Goal: Use online tool/utility: Utilize a website feature to perform a specific function

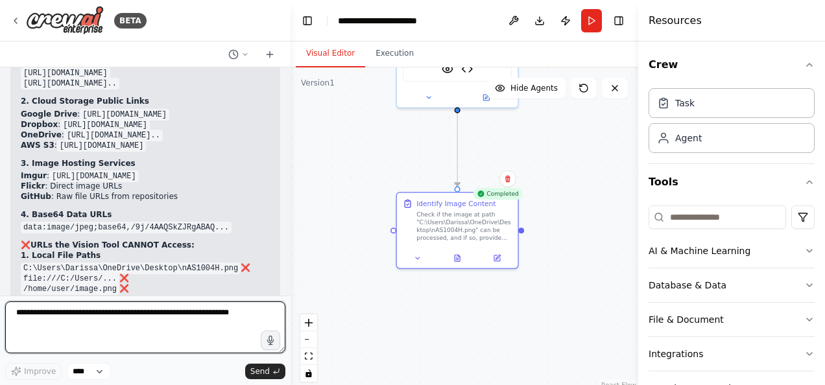
click at [189, 316] on textarea at bounding box center [145, 328] width 280 height 52
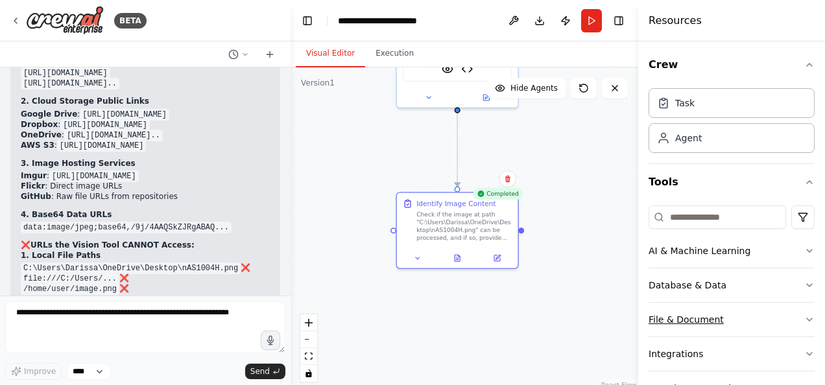
click at [804, 318] on icon "button" at bounding box center [809, 320] width 10 height 10
click at [804, 179] on icon "button" at bounding box center [809, 182] width 10 height 10
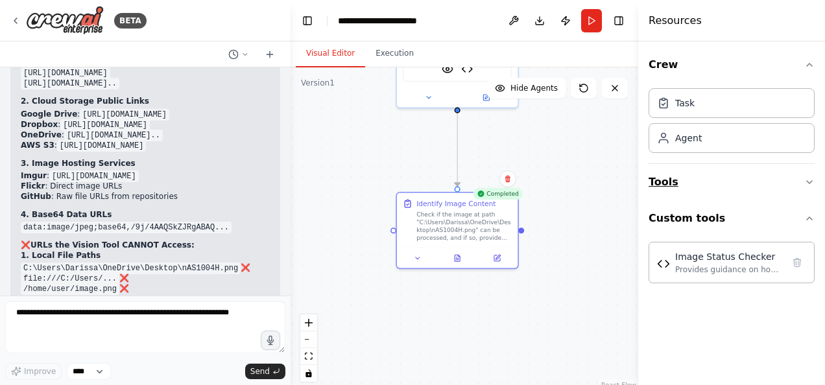
click at [811, 181] on icon "button" at bounding box center [809, 182] width 10 height 10
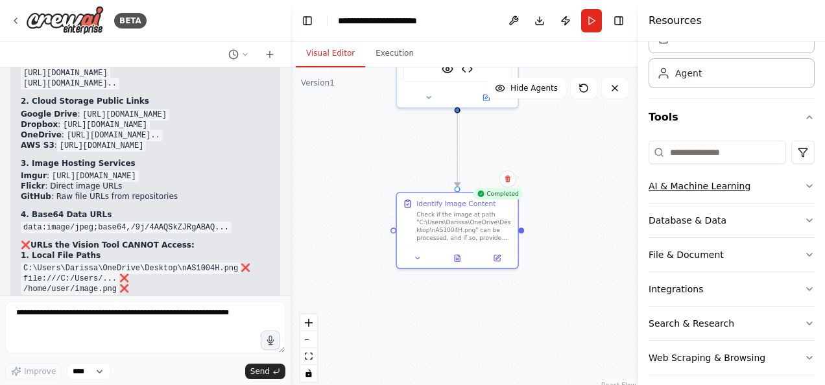
scroll to position [166, 0]
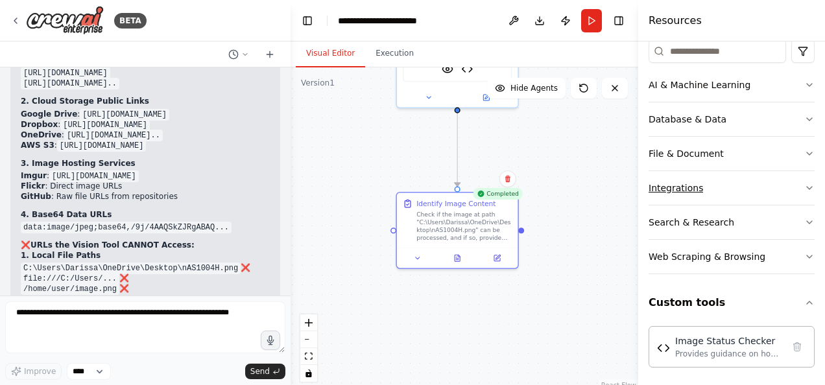
click at [804, 183] on icon "button" at bounding box center [809, 188] width 10 height 10
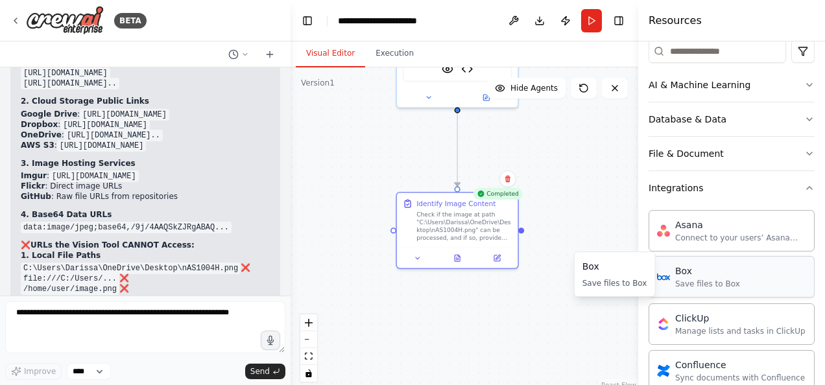
click at [687, 274] on div "Box" at bounding box center [707, 271] width 65 height 13
click at [691, 279] on div "Save files to Box" at bounding box center [707, 284] width 65 height 10
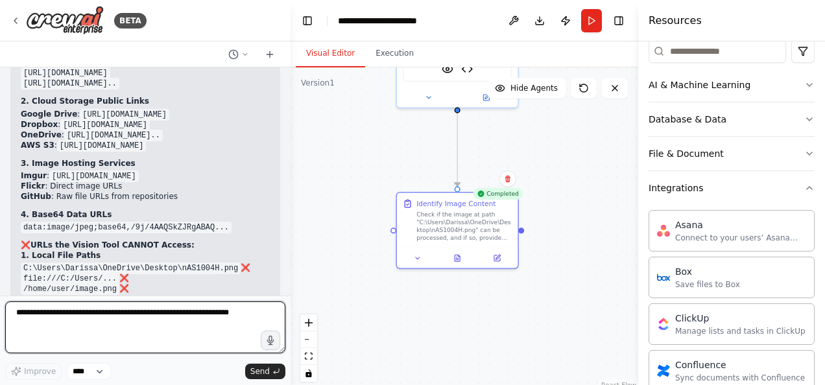
click at [69, 318] on textarea at bounding box center [145, 328] width 280 height 52
paste textarea "**********"
type textarea "**********"
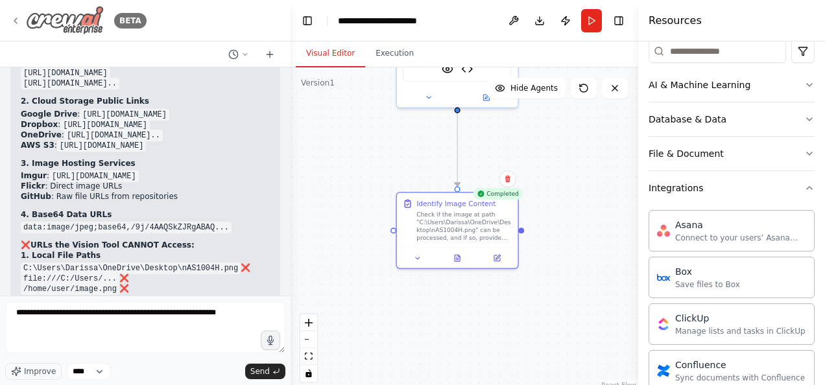
click at [12, 16] on icon at bounding box center [15, 21] width 10 height 10
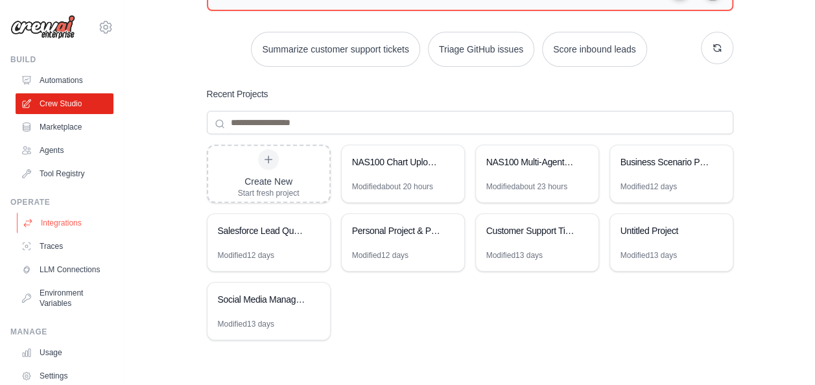
click at [64, 224] on link "Integrations" at bounding box center [66, 223] width 98 height 21
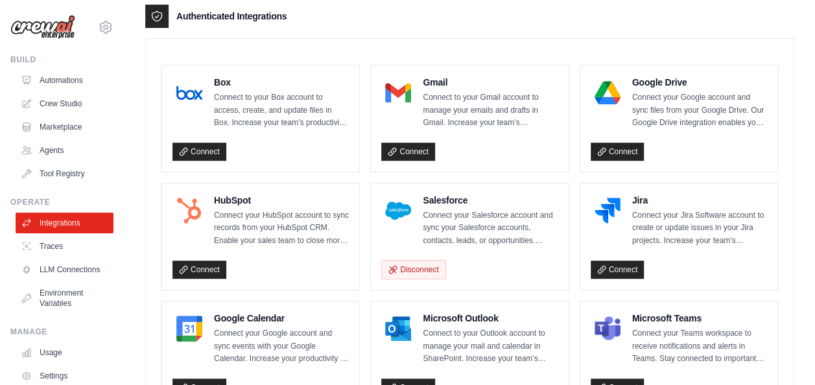
scroll to position [270, 0]
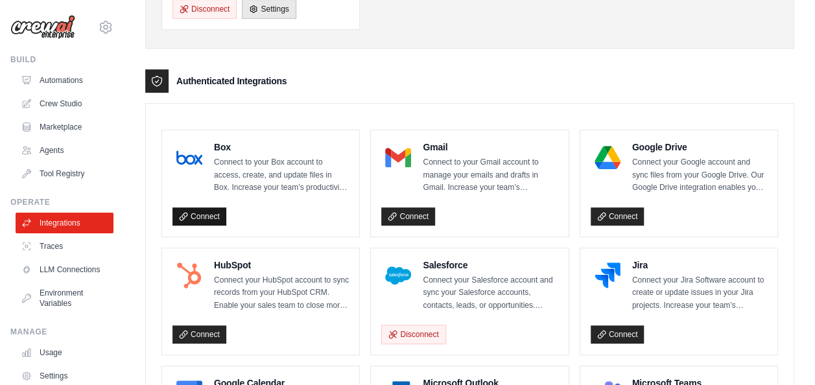
click at [209, 211] on link "Connect" at bounding box center [200, 217] width 54 height 18
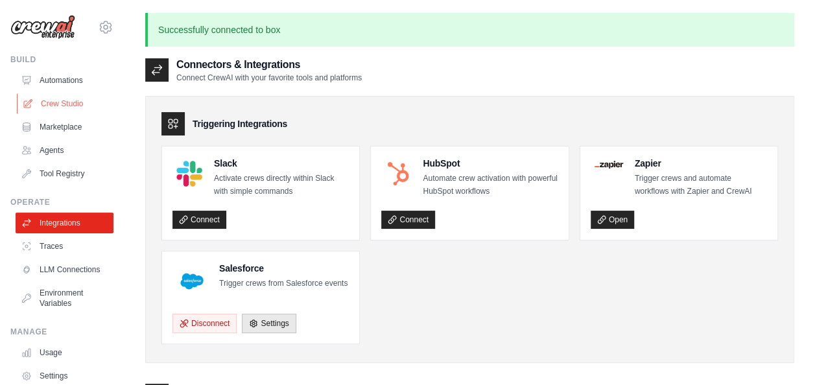
click at [71, 102] on link "Crew Studio" at bounding box center [66, 103] width 98 height 21
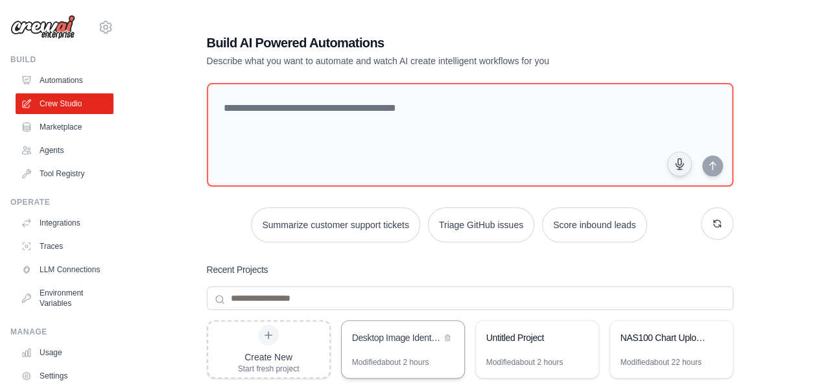
click at [404, 335] on div "Desktop Image Identifier" at bounding box center [396, 337] width 89 height 13
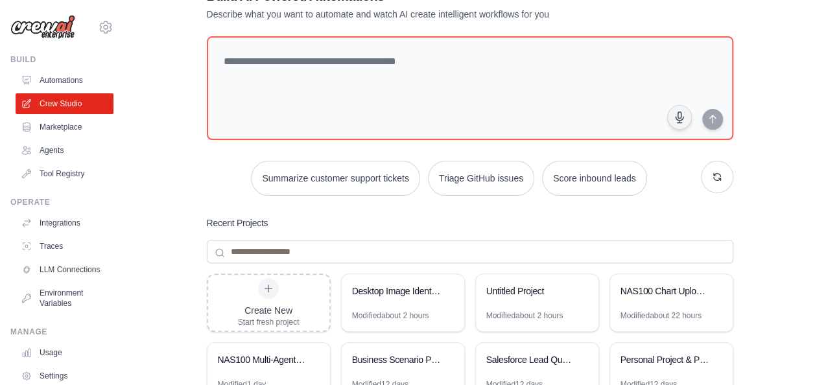
scroll to position [176, 0]
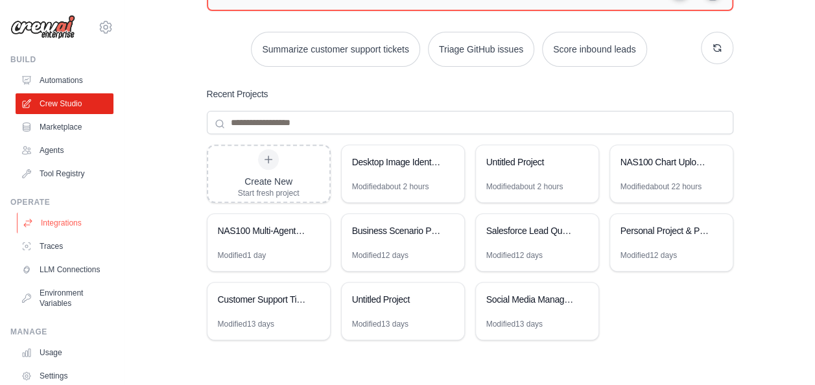
click at [54, 228] on link "Integrations" at bounding box center [66, 223] width 98 height 21
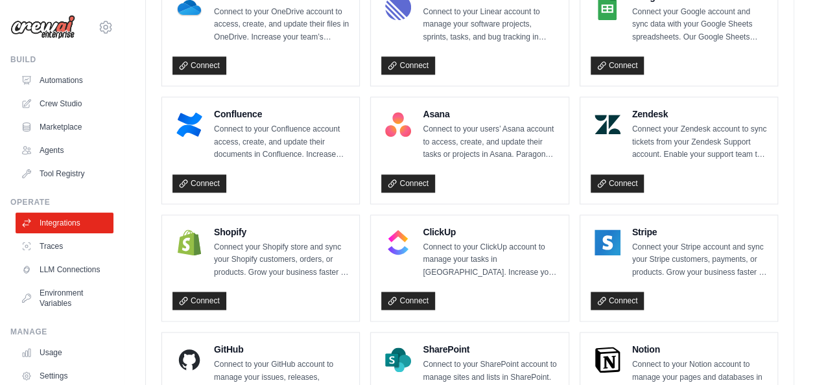
scroll to position [595, 0]
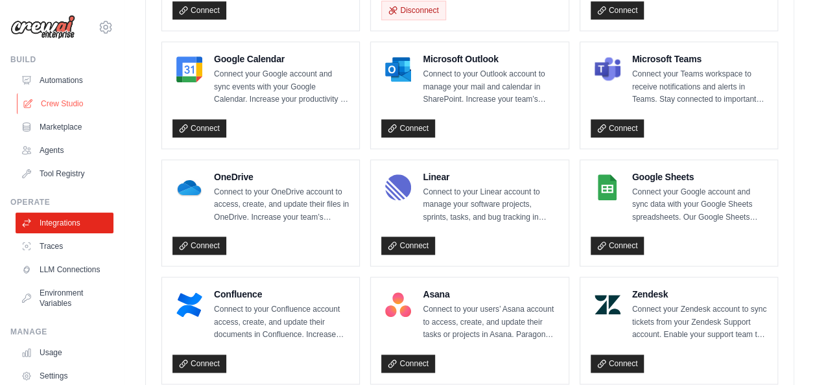
click at [62, 100] on link "Crew Studio" at bounding box center [66, 103] width 98 height 21
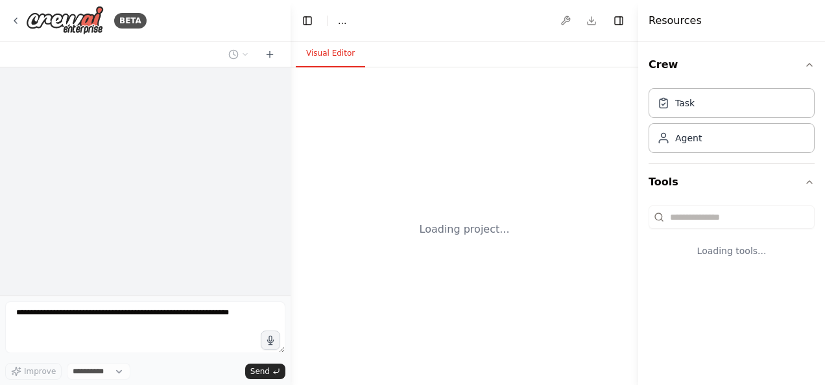
select select "****"
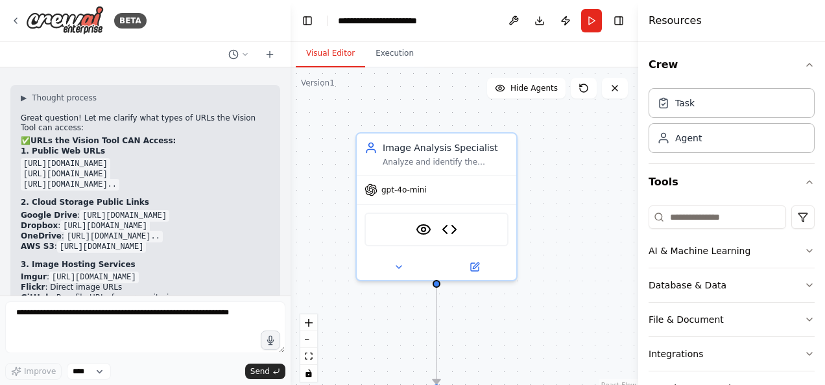
scroll to position [4554, 0]
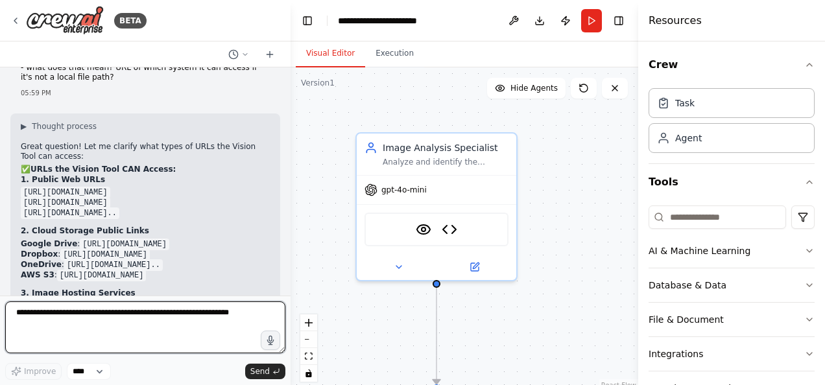
click at [165, 322] on textarea at bounding box center [145, 328] width 280 height 52
paste textarea "**********"
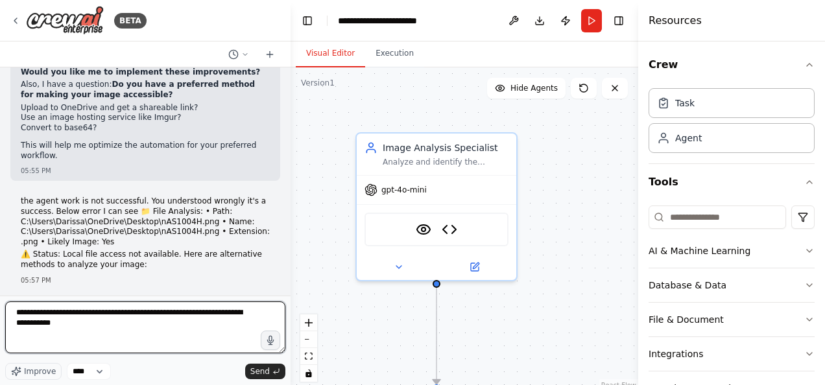
scroll to position [3905, 0]
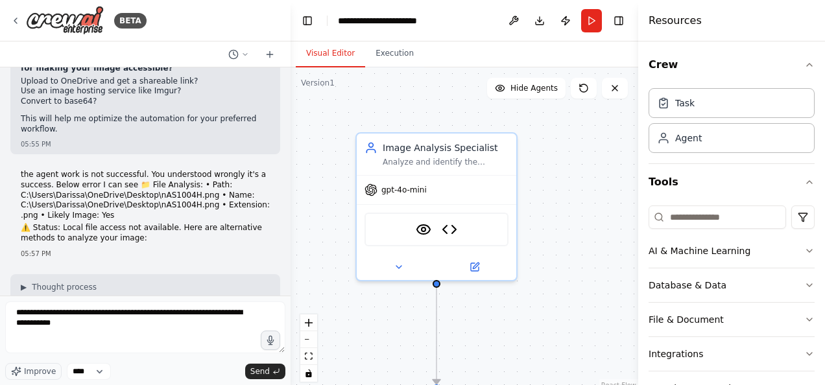
drag, startPoint x: 220, startPoint y: 225, endPoint x: 23, endPoint y: 223, distance: 197.2
click at [29, 370] on code "C:\Users\Darissa\OneDrive\Desktop\nAS1004H.png" at bounding box center [139, 376] width 220 height 12
copy code "C:\Users\Darissa\OneDrive\Desktop\nAS1004H.png"
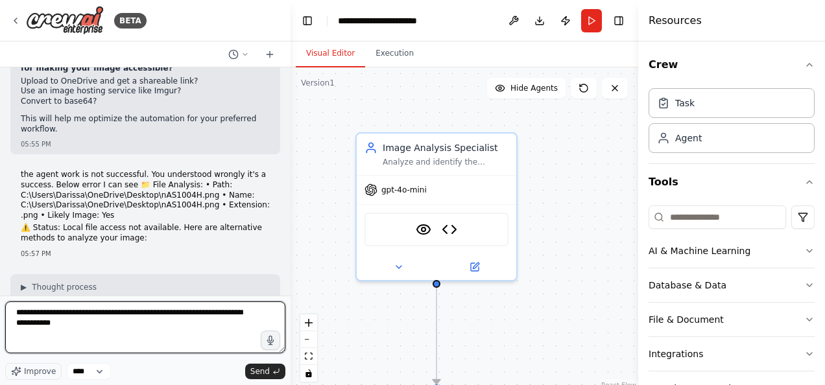
click at [128, 311] on textarea "**********" at bounding box center [145, 328] width 280 height 52
paste textarea "**********"
click at [236, 335] on textarea "**********" at bounding box center [145, 328] width 280 height 52
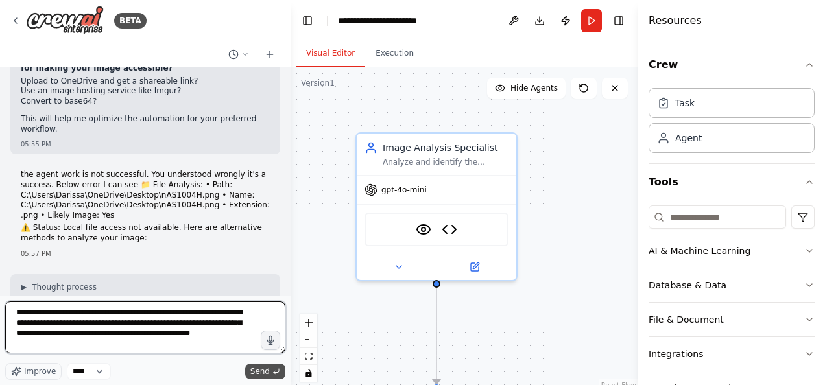
type textarea "**********"
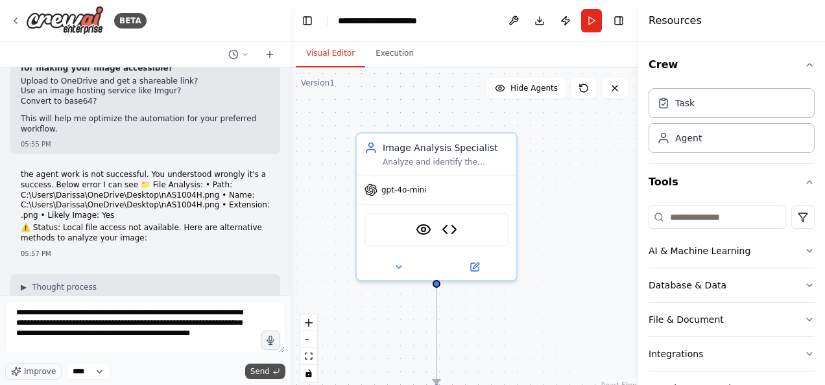
click at [259, 370] on span "Send" at bounding box center [259, 371] width 19 height 10
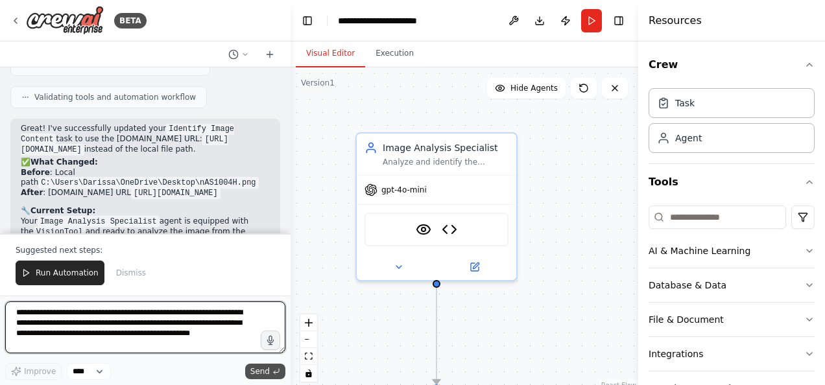
scroll to position [5377, 0]
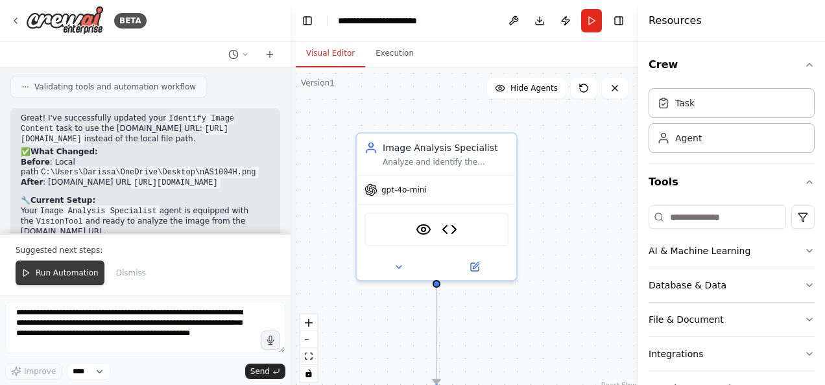
click at [53, 278] on span "Run Automation" at bounding box center [67, 273] width 63 height 10
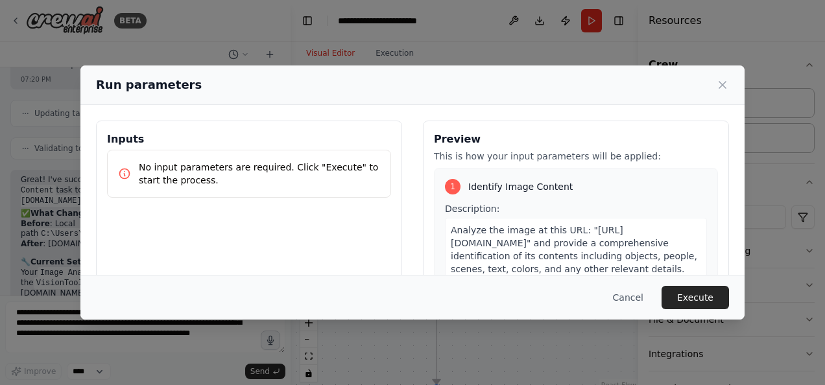
click at [684, 300] on button "Execute" at bounding box center [694, 297] width 67 height 23
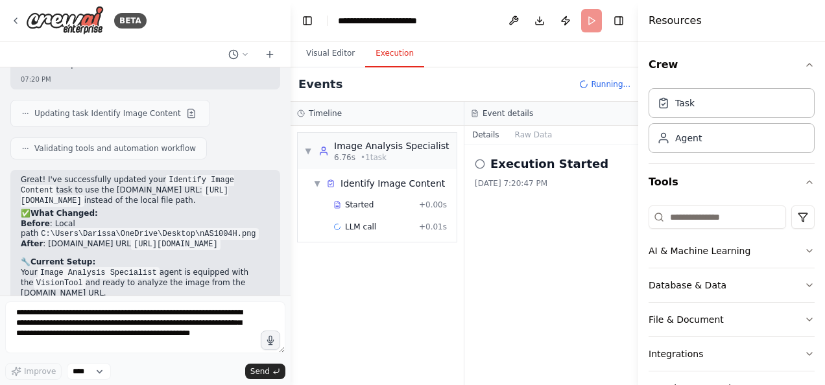
click at [385, 58] on button "Execution" at bounding box center [394, 53] width 59 height 27
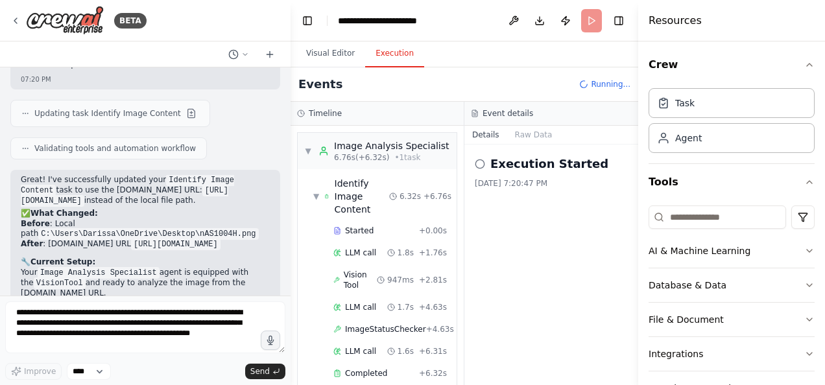
scroll to position [5377, 0]
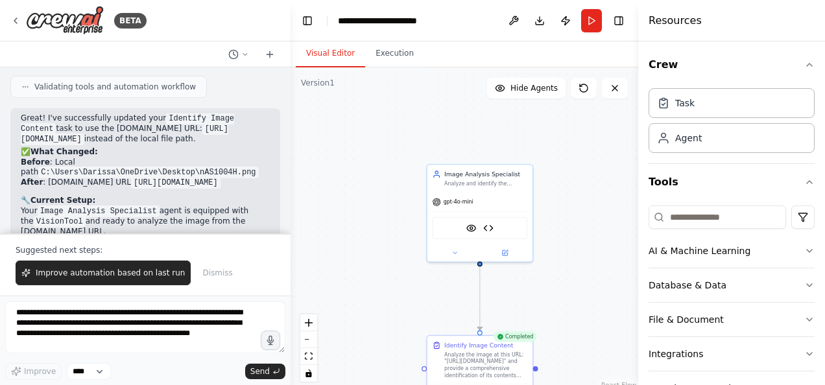
click at [324, 56] on button "Visual Editor" at bounding box center [330, 53] width 69 height 27
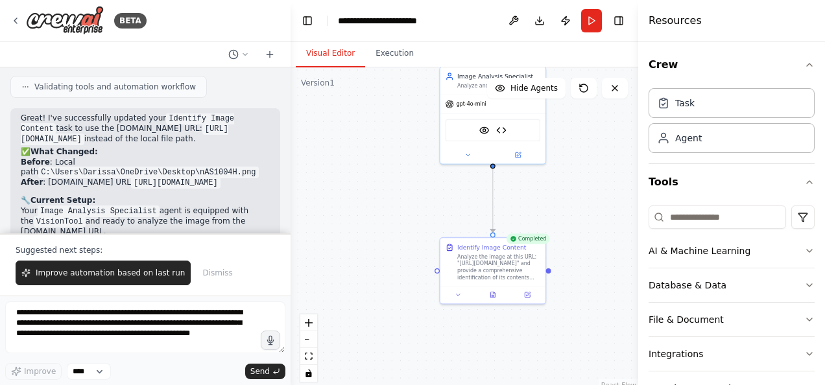
drag, startPoint x: 585, startPoint y: 220, endPoint x: 598, endPoint y: 122, distance: 98.8
click at [598, 122] on div ".deletable-edge-delete-btn { width: 20px; height: 20px; border: 0px solid #ffff…" at bounding box center [465, 229] width 348 height 324
click at [494, 290] on icon at bounding box center [493, 293] width 7 height 7
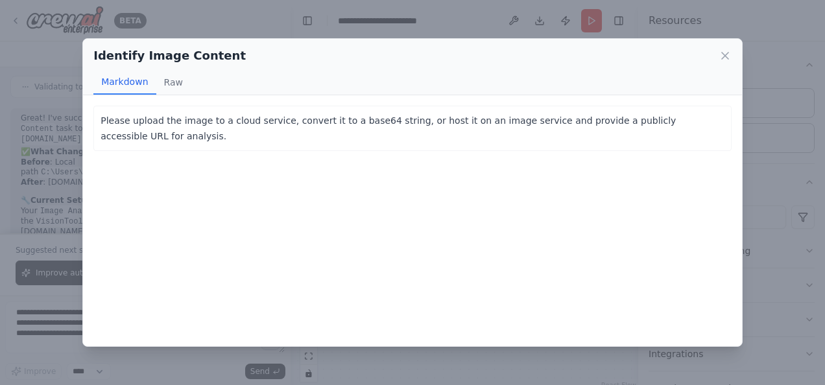
click at [726, 56] on icon at bounding box center [725, 55] width 13 height 13
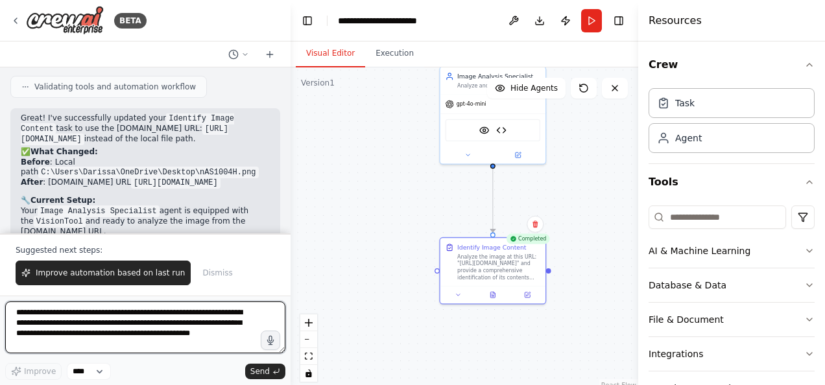
click at [119, 316] on textarea "**********" at bounding box center [145, 328] width 280 height 52
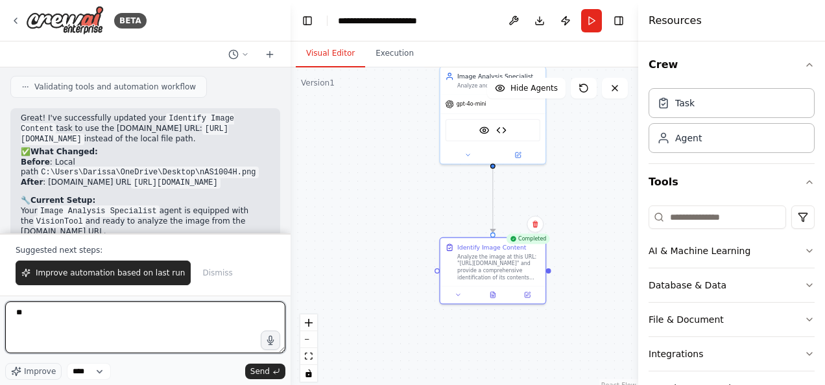
type textarea "*"
paste textarea "**********"
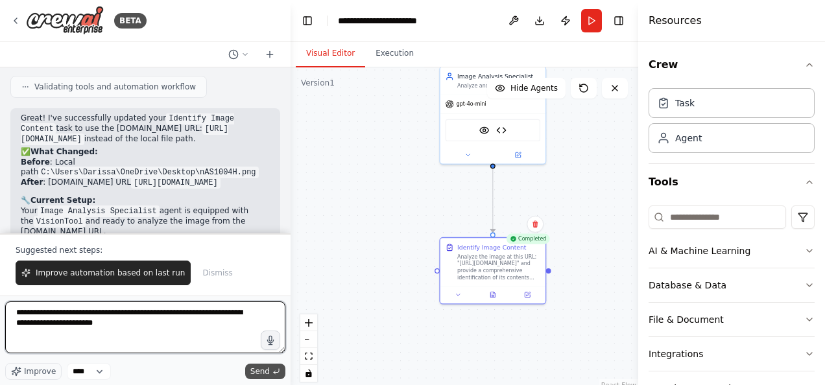
type textarea "**********"
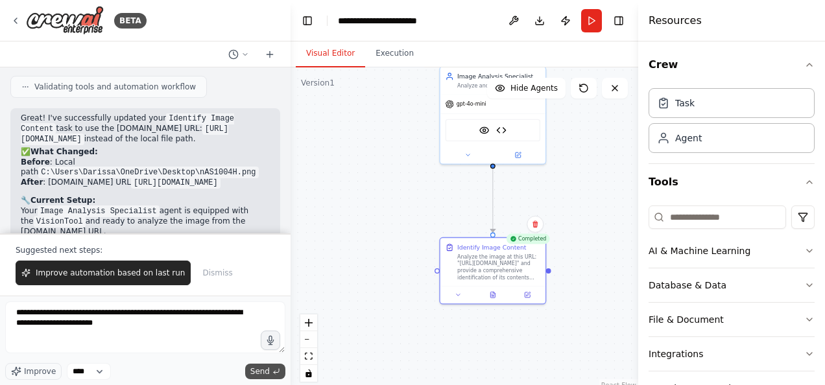
click at [260, 373] on span "Send" at bounding box center [259, 371] width 19 height 10
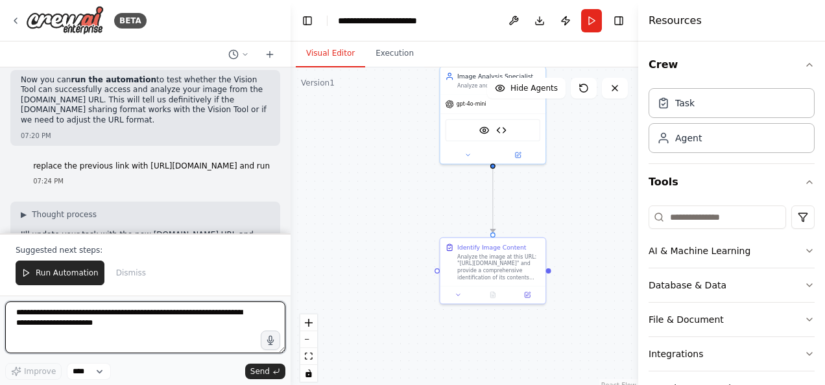
scroll to position [5638, 0]
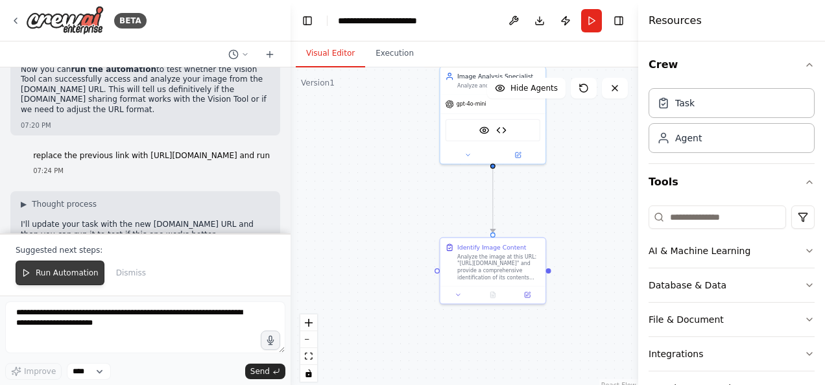
click at [43, 278] on span "Run Automation" at bounding box center [67, 273] width 63 height 10
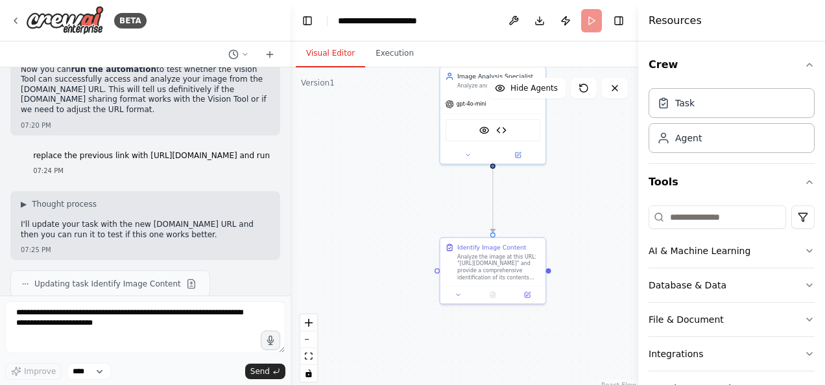
scroll to position [5576, 0]
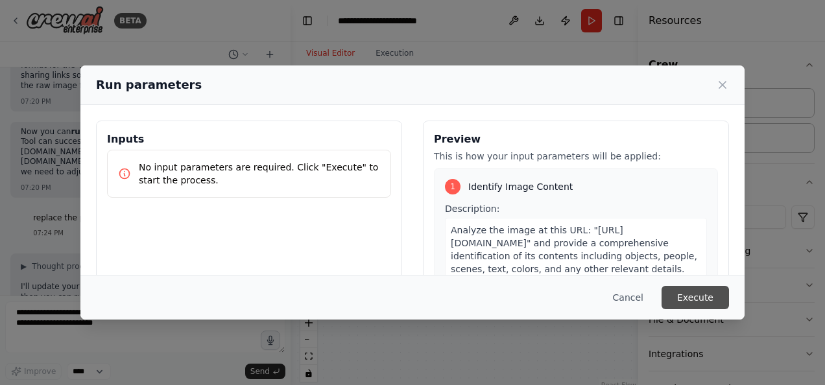
click at [694, 301] on button "Execute" at bounding box center [694, 297] width 67 height 23
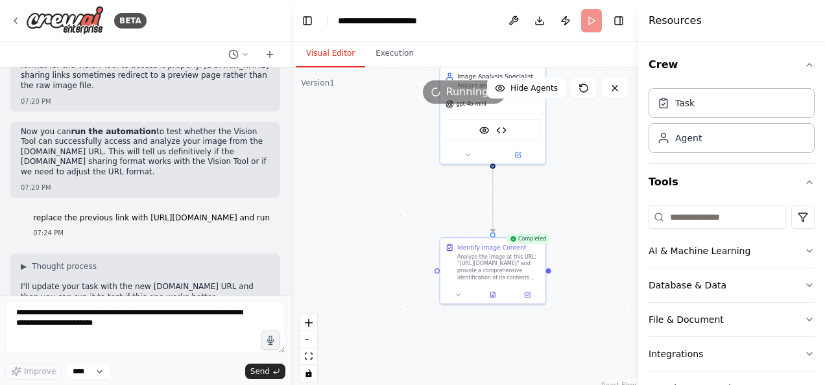
scroll to position [5638, 0]
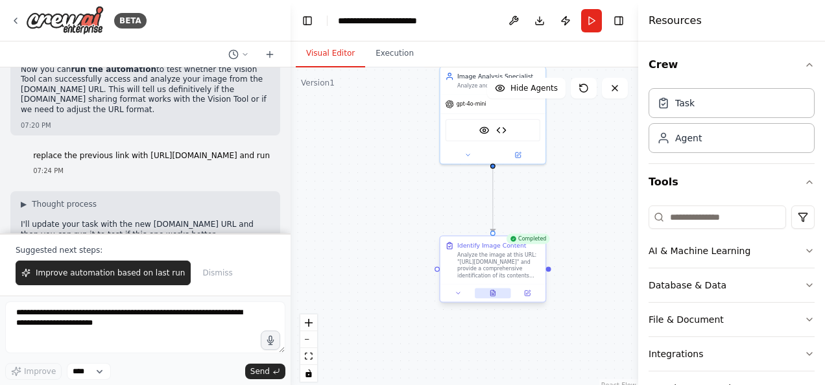
click at [494, 297] on button at bounding box center [493, 293] width 36 height 10
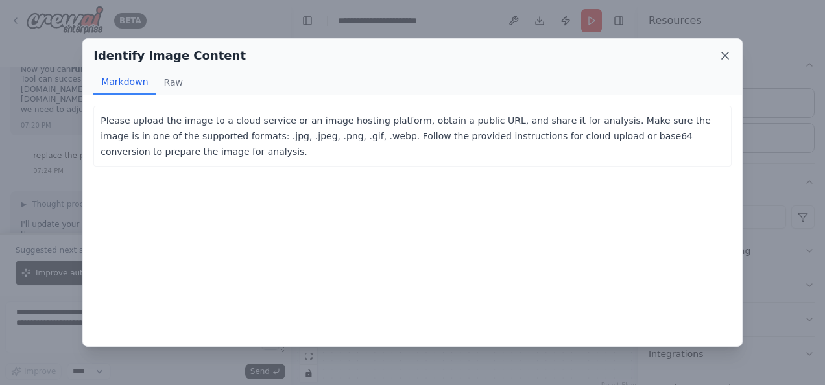
click at [724, 54] on icon at bounding box center [725, 55] width 13 height 13
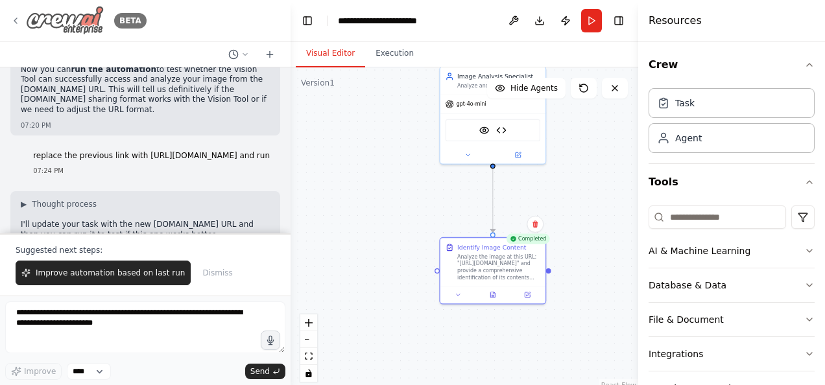
click at [10, 21] on icon at bounding box center [15, 21] width 10 height 10
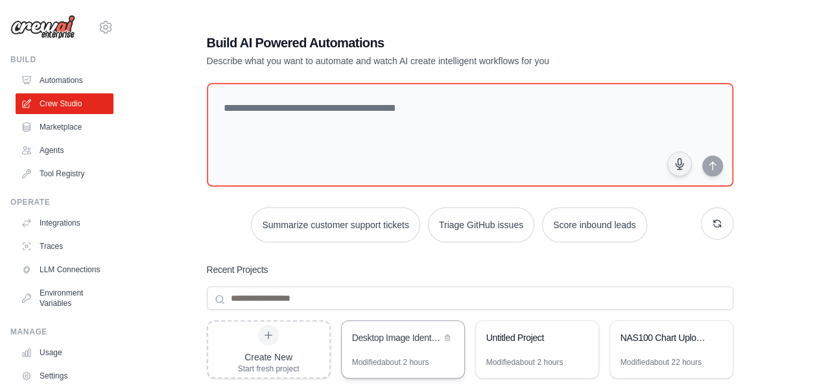
click at [426, 341] on div "Desktop Image Identifier" at bounding box center [396, 337] width 89 height 13
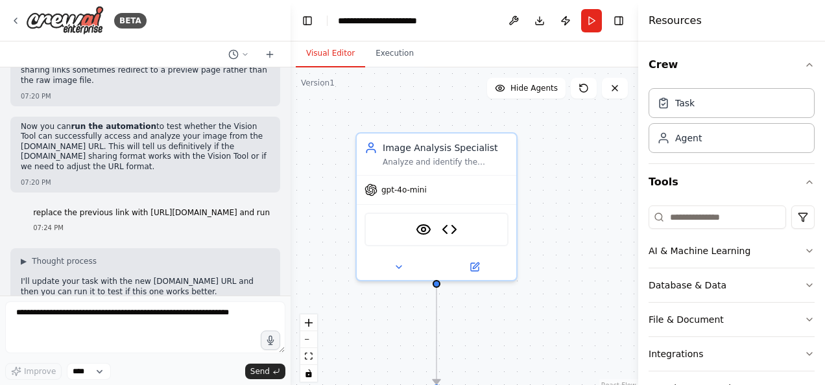
scroll to position [5571, 0]
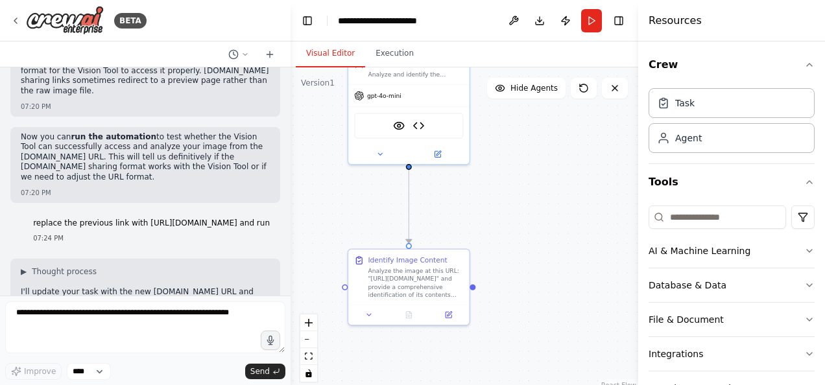
drag, startPoint x: 586, startPoint y: 235, endPoint x: 556, endPoint y: 108, distance: 129.8
click at [556, 108] on div ".deletable-edge-delete-btn { width: 20px; height: 20px; border: 0px solid #ffff…" at bounding box center [465, 229] width 348 height 324
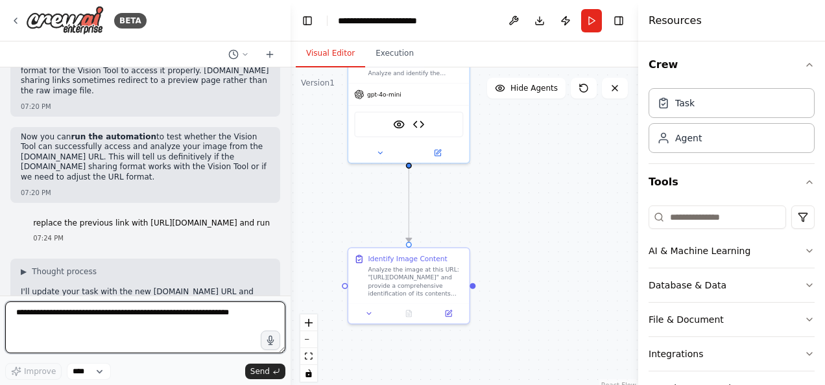
click at [149, 314] on textarea at bounding box center [145, 328] width 280 height 52
paste textarea "**********"
type textarea "**********"
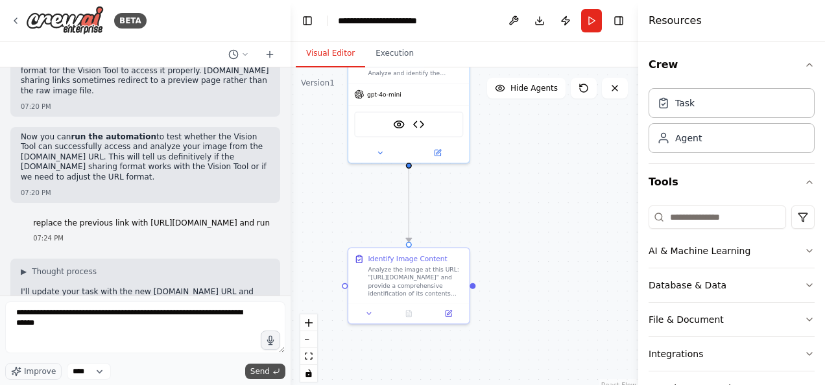
click at [261, 374] on span "Send" at bounding box center [259, 371] width 19 height 10
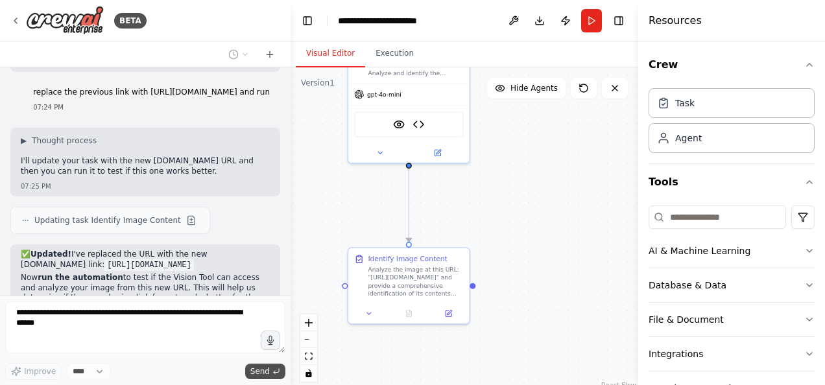
scroll to position [5767, 0]
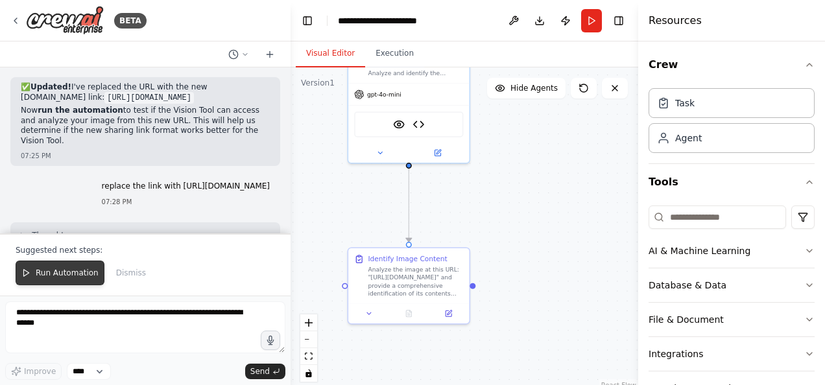
click at [49, 282] on button "Run Automation" at bounding box center [60, 273] width 89 height 25
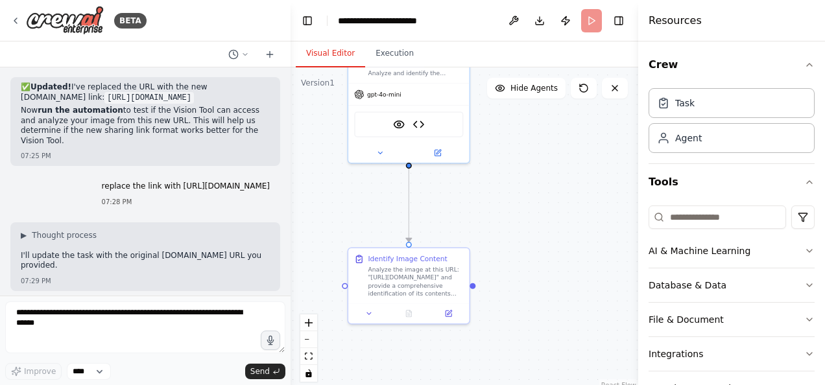
scroll to position [5807, 0]
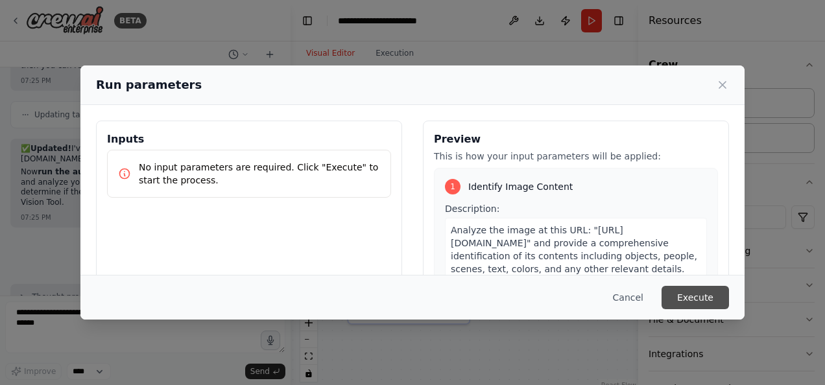
click at [700, 299] on button "Execute" at bounding box center [694, 297] width 67 height 23
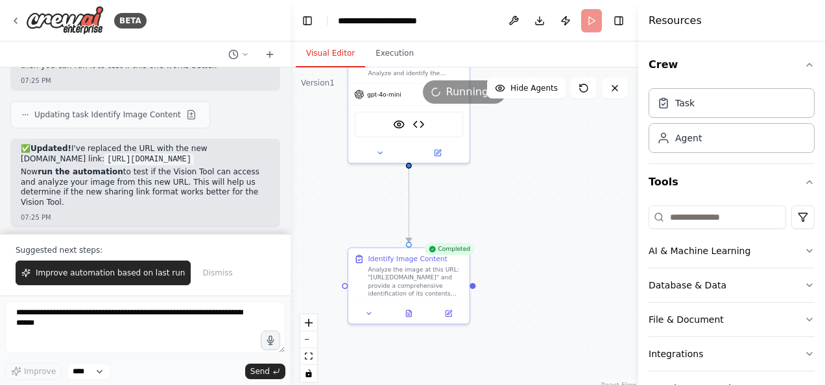
scroll to position [5869, 0]
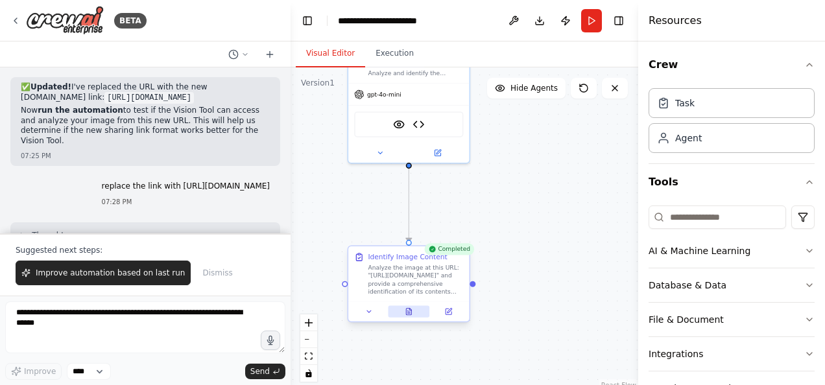
click at [411, 312] on icon at bounding box center [408, 312] width 5 height 6
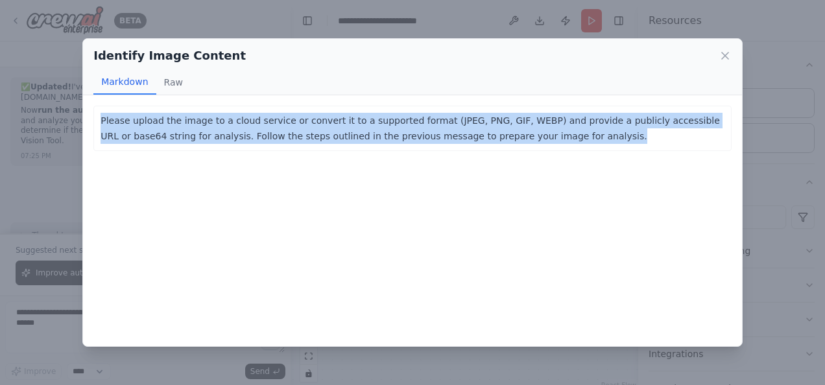
drag, startPoint x: 524, startPoint y: 141, endPoint x: 84, endPoint y: 121, distance: 440.1
click at [84, 121] on div "Please upload the image to a cloud service or convert it to a supported format …" at bounding box center [412, 220] width 659 height 250
copy p "Please upload the image to a cloud service or convert it to a supported format …"
click at [722, 58] on icon at bounding box center [725, 56] width 6 height 6
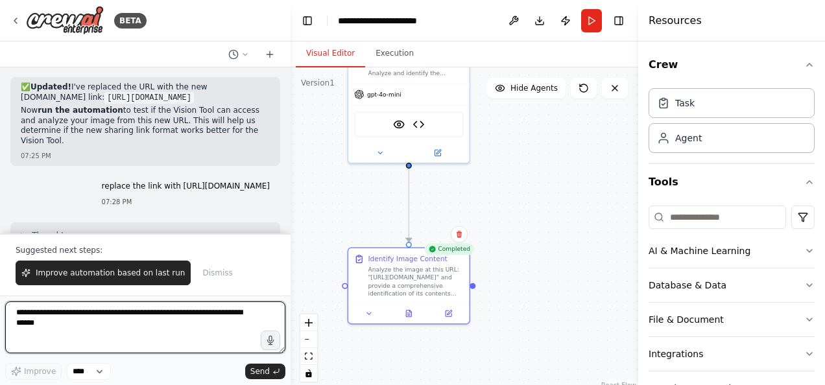
click at [192, 328] on textarea "**********" at bounding box center [145, 328] width 280 height 52
paste textarea "**********"
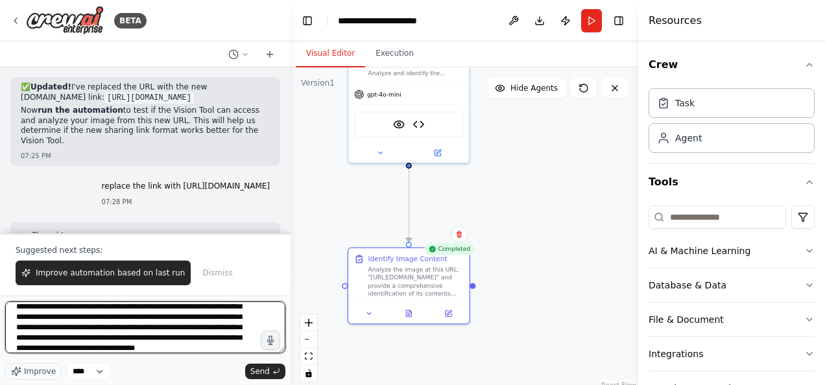
scroll to position [27, 0]
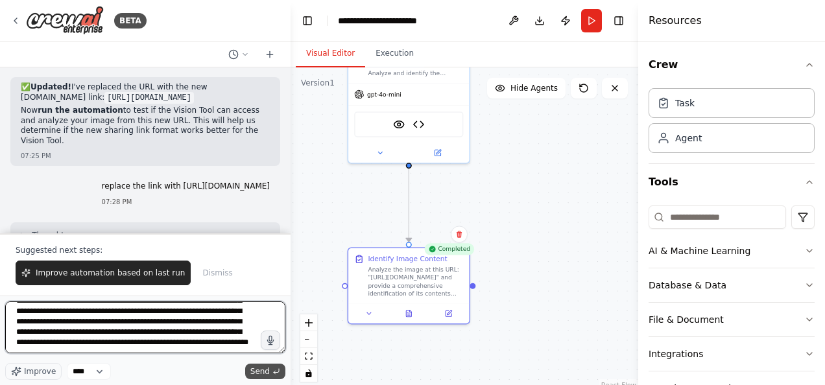
type textarea "**********"
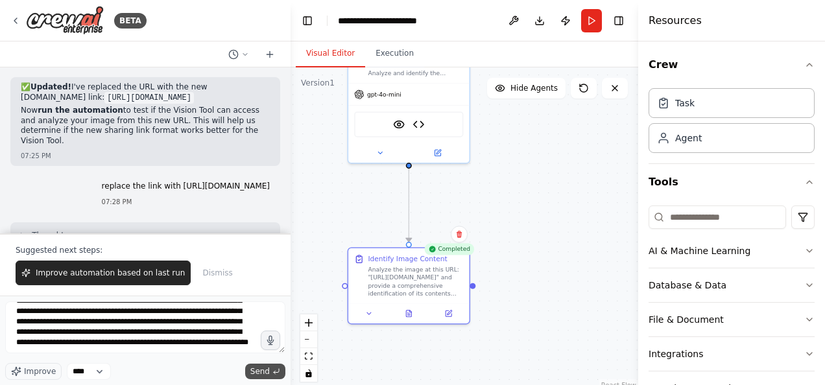
click at [270, 377] on button "Send" at bounding box center [265, 372] width 40 height 16
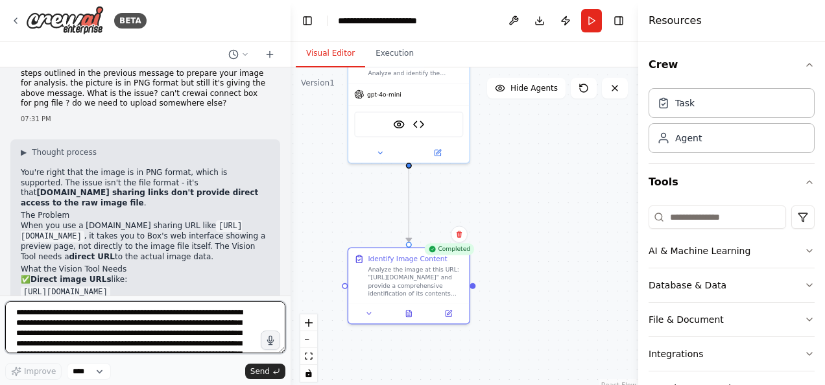
scroll to position [6340, 0]
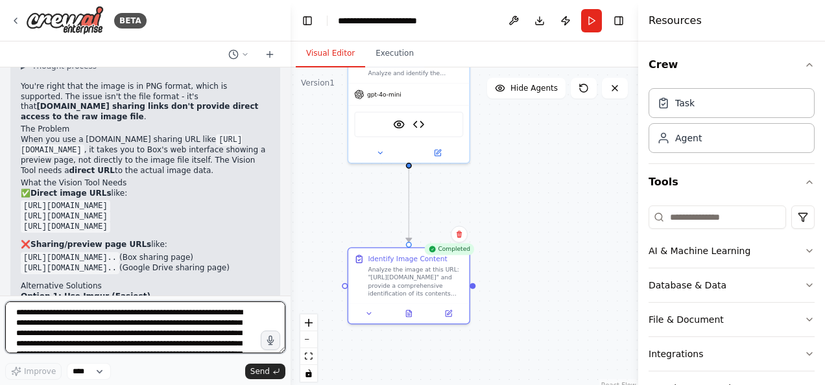
drag, startPoint x: 109, startPoint y: 313, endPoint x: 115, endPoint y: 327, distance: 16.0
click at [115, 327] on textarea "**********" at bounding box center [145, 328] width 280 height 52
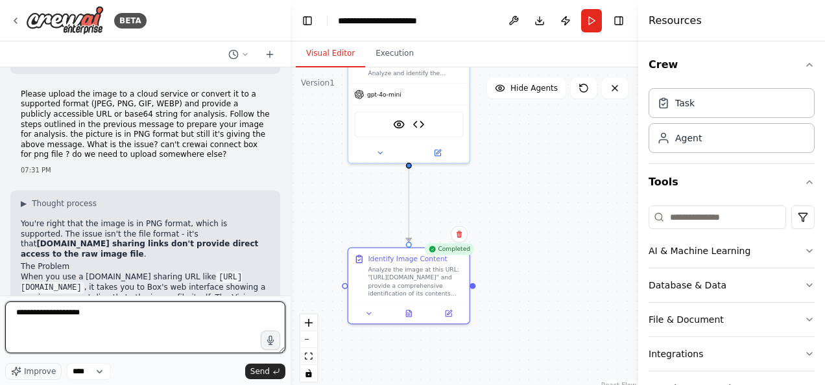
scroll to position [6081, 0]
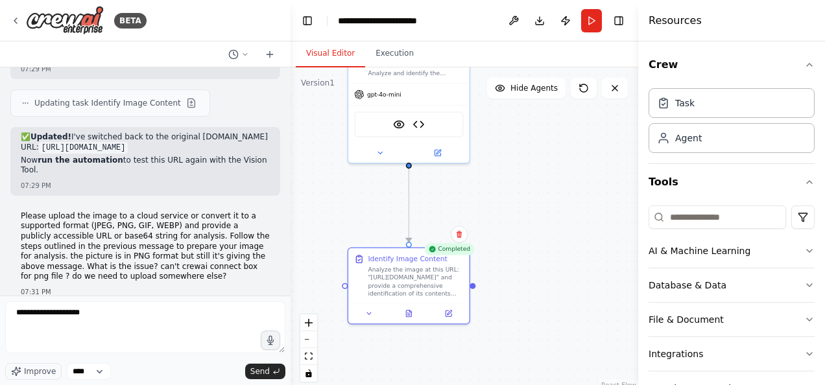
drag, startPoint x: 175, startPoint y: 184, endPoint x: 21, endPoint y: 185, distance: 153.7
click at [21, 341] on p "You're right that the image is in PNG format, which is supported. The issue isn…" at bounding box center [145, 361] width 249 height 40
copy strong "provide direct access to the raw image file"
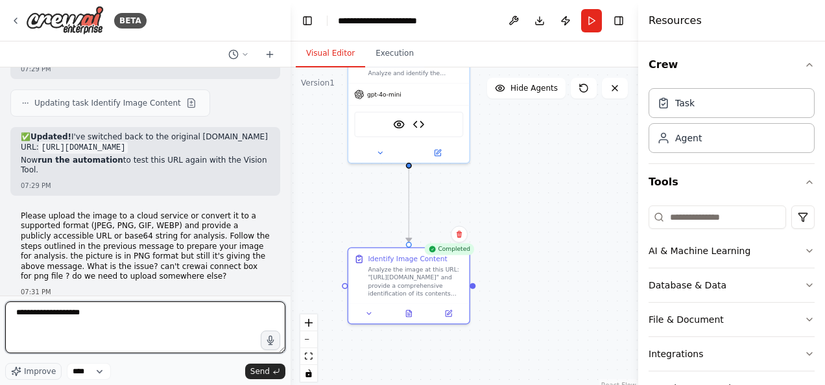
drag, startPoint x: 91, startPoint y: 315, endPoint x: 62, endPoint y: 307, distance: 29.8
click at [62, 307] on textarea "**********" at bounding box center [145, 328] width 280 height 52
paste textarea "**********"
type textarea "**********"
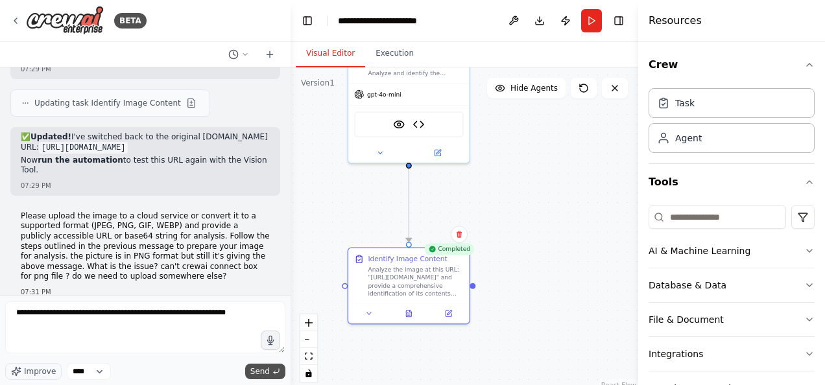
click at [265, 368] on span "Send" at bounding box center [259, 371] width 19 height 10
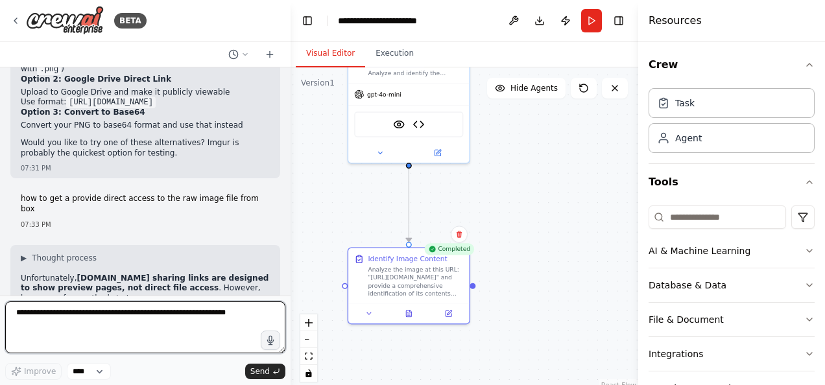
scroll to position [6676, 0]
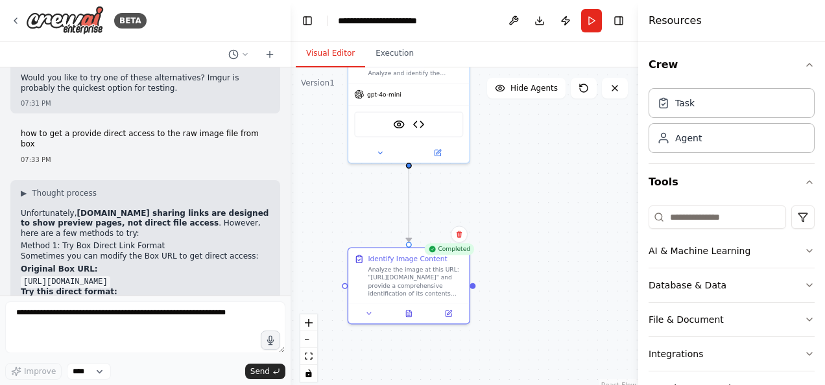
drag, startPoint x: 108, startPoint y: 129, endPoint x: 137, endPoint y: 137, distance: 30.4
click at [110, 300] on code "[URL][DOMAIN_NAME]" at bounding box center [65, 306] width 89 height 12
drag, startPoint x: 137, startPoint y: 137, endPoint x: 117, endPoint y: 169, distance: 37.1
click at [117, 331] on li "Click "Share"" at bounding box center [145, 336] width 249 height 10
drag, startPoint x: 84, startPoint y: 143, endPoint x: 21, endPoint y: 129, distance: 65.0
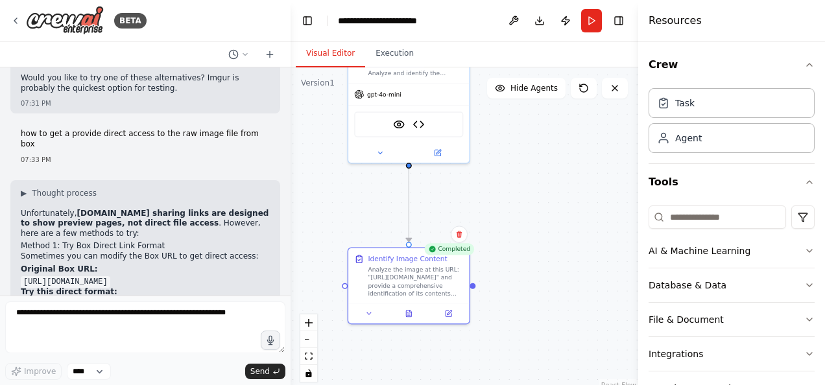
click at [21, 300] on code "[URL][DOMAIN_NAME]" at bounding box center [65, 306] width 89 height 12
copy code "[URL][DOMAIN_NAME]"
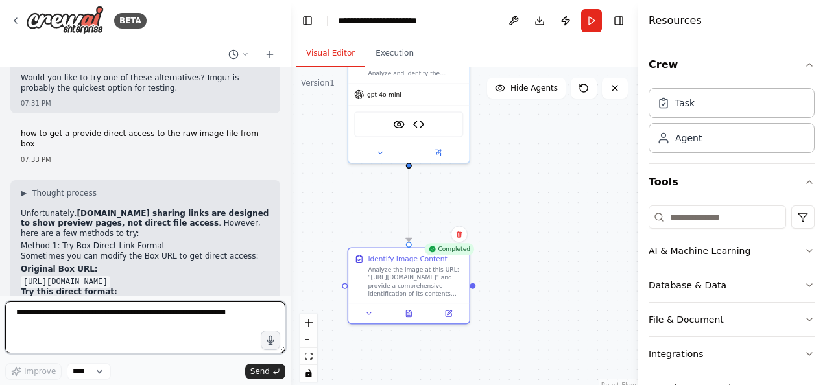
click at [104, 322] on textarea "**********" at bounding box center [145, 328] width 280 height 52
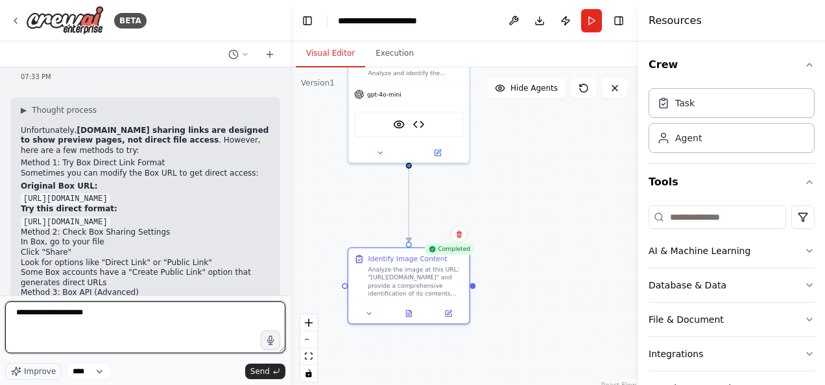
scroll to position [6805, 0]
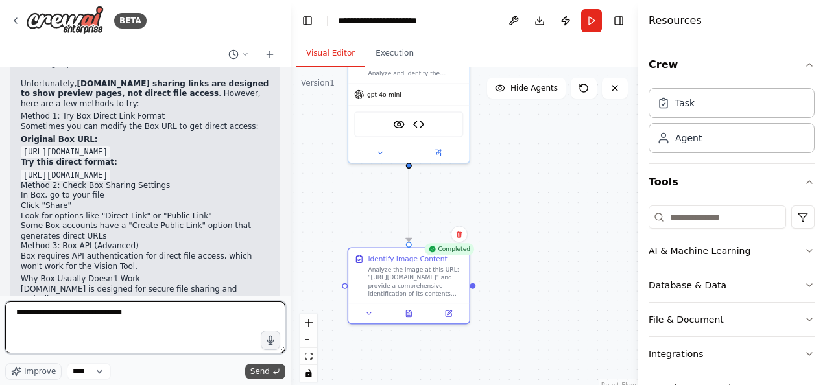
type textarea "**********"
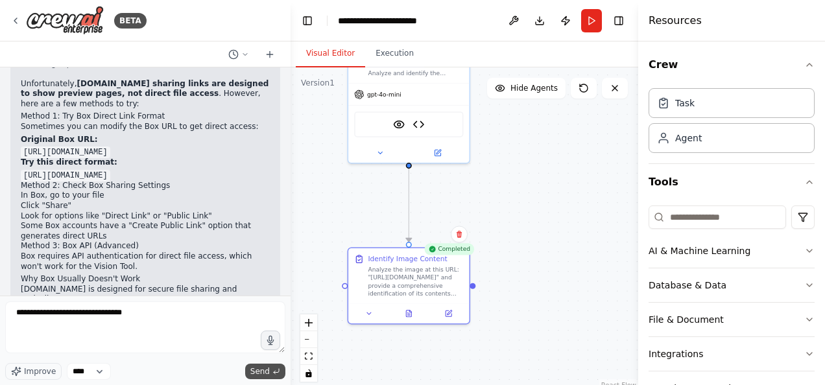
click at [264, 372] on span "Send" at bounding box center [259, 371] width 19 height 10
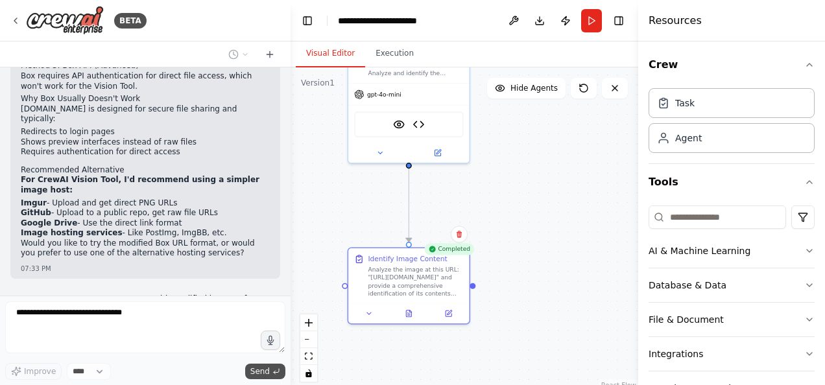
scroll to position [6996, 0]
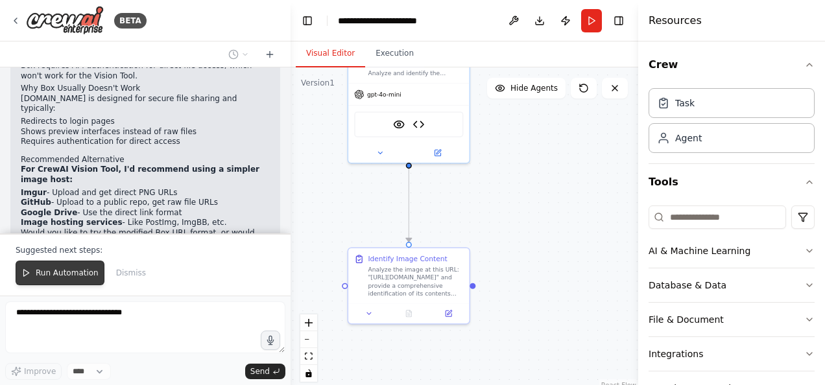
click at [51, 277] on span "Run Automation" at bounding box center [67, 273] width 63 height 10
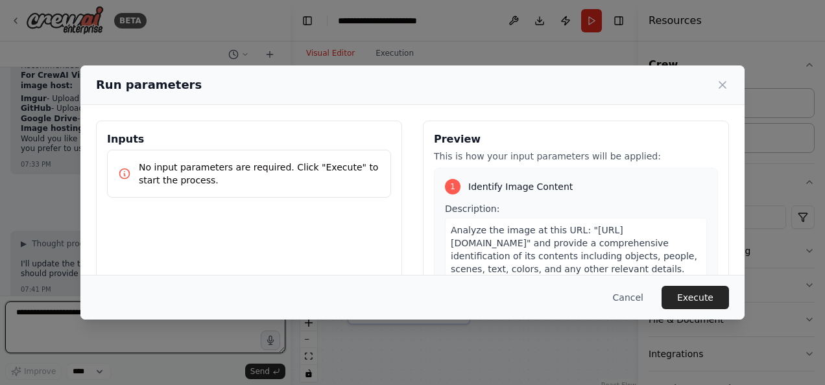
scroll to position [7100, 0]
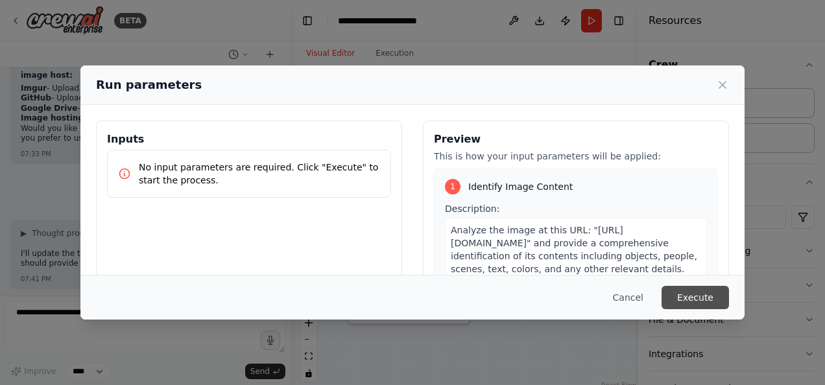
click at [691, 298] on button "Execute" at bounding box center [694, 297] width 67 height 23
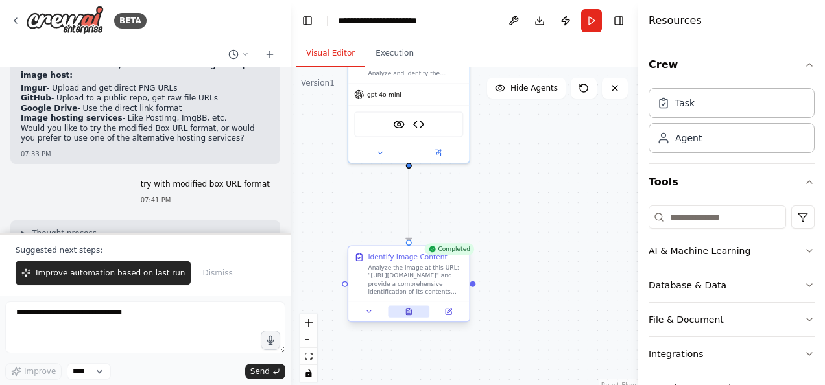
click at [406, 310] on icon at bounding box center [408, 312] width 5 height 6
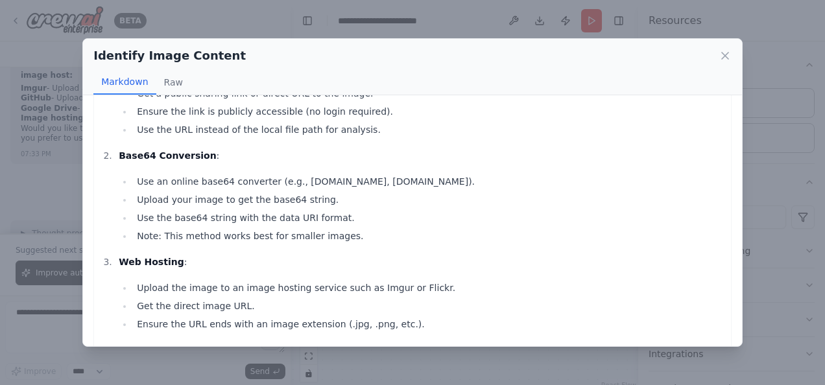
scroll to position [126, 0]
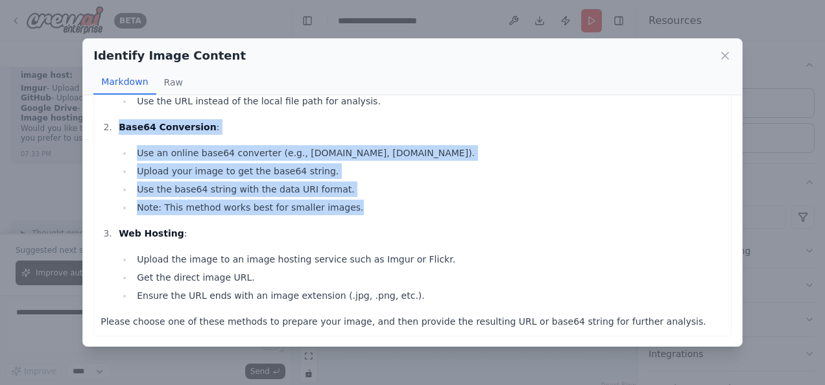
drag, startPoint x: 345, startPoint y: 218, endPoint x: 91, endPoint y: 130, distance: 268.9
click at [91, 130] on div "To analyze the image at the provided URL, please follow these instructions to m…" at bounding box center [412, 220] width 659 height 250
copy ol "Base64 Conversion : Use an online base64 converter (e.g., base64-image.de, base…"
click at [725, 56] on icon at bounding box center [725, 56] width 6 height 6
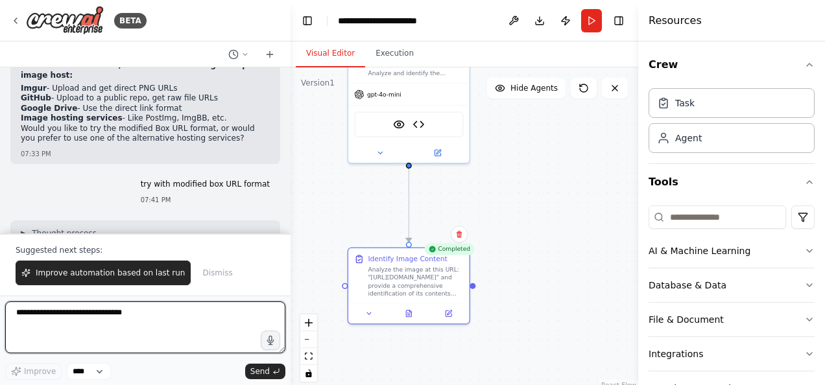
click at [88, 324] on textarea "**********" at bounding box center [145, 328] width 280 height 52
paste textarea "**********"
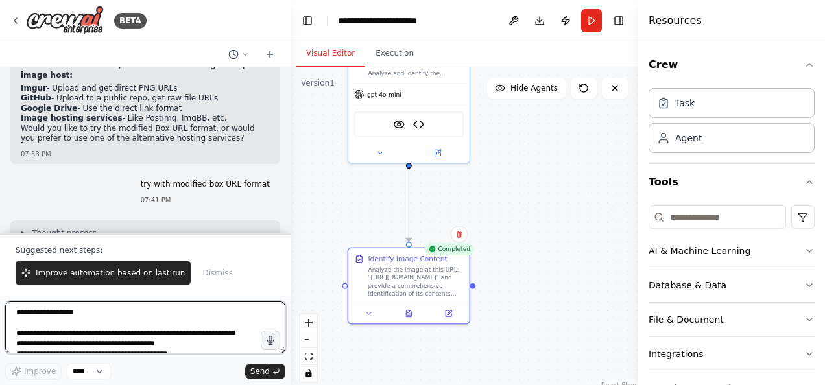
scroll to position [37, 0]
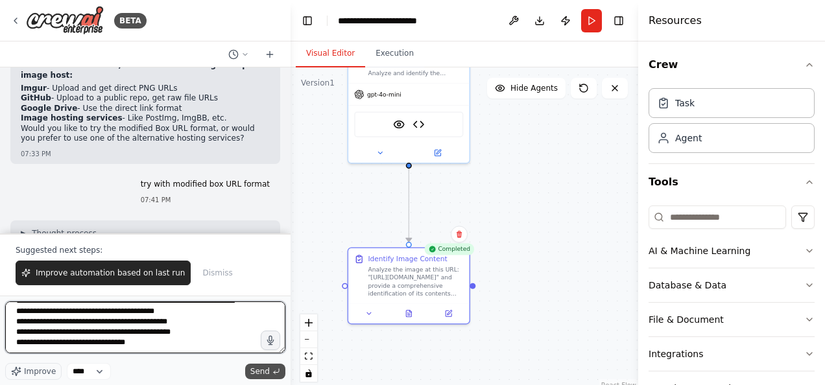
type textarea "**********"
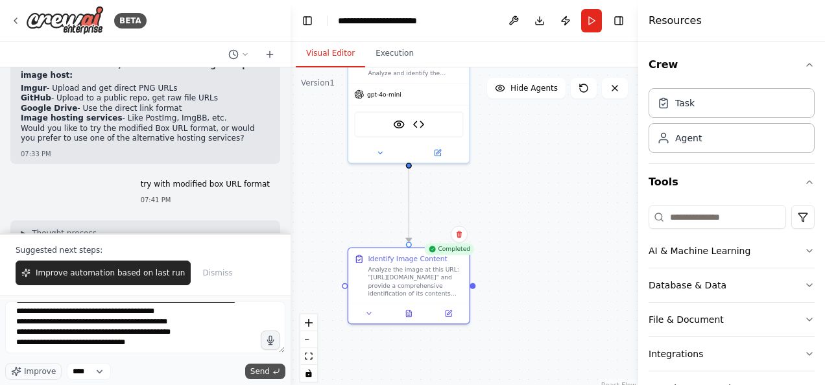
click at [257, 370] on span "Send" at bounding box center [259, 371] width 19 height 10
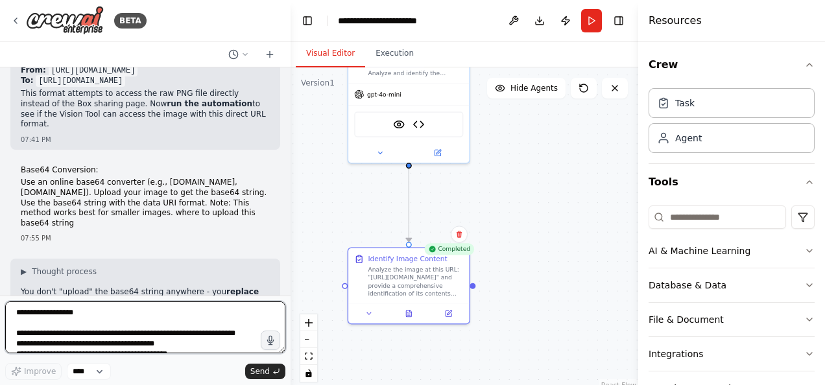
scroll to position [7379, 0]
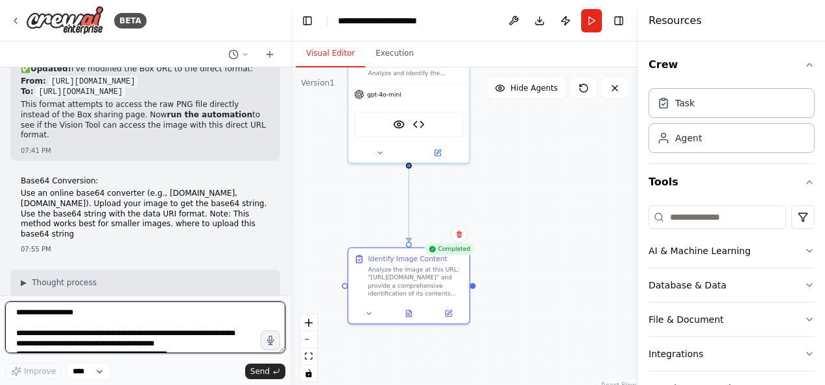
click at [232, 320] on textarea "**********" at bounding box center [145, 328] width 280 height 52
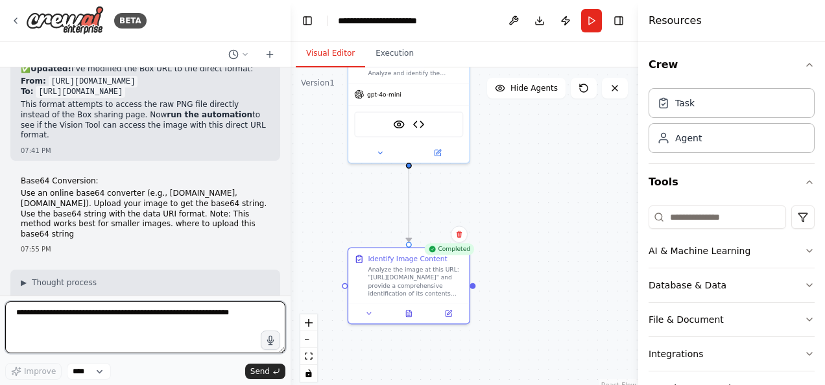
paste textarea "**********"
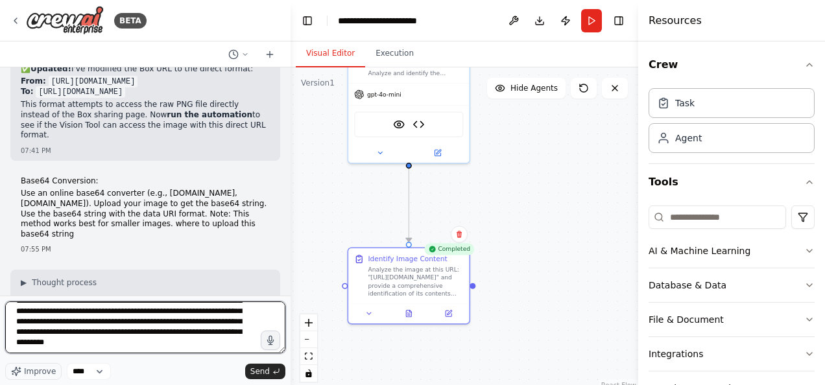
scroll to position [26828, 0]
type textarea "**********"
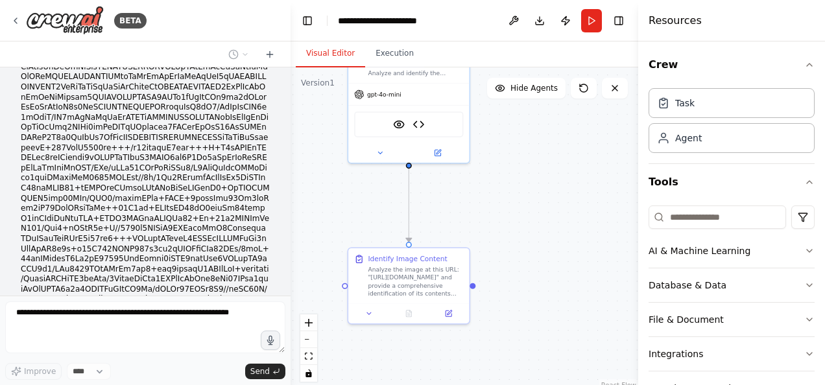
scroll to position [32626, 0]
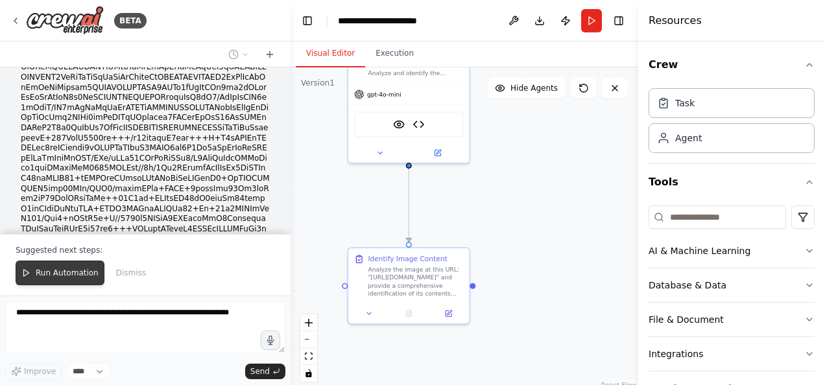
click at [51, 278] on span "Run Automation" at bounding box center [67, 273] width 63 height 10
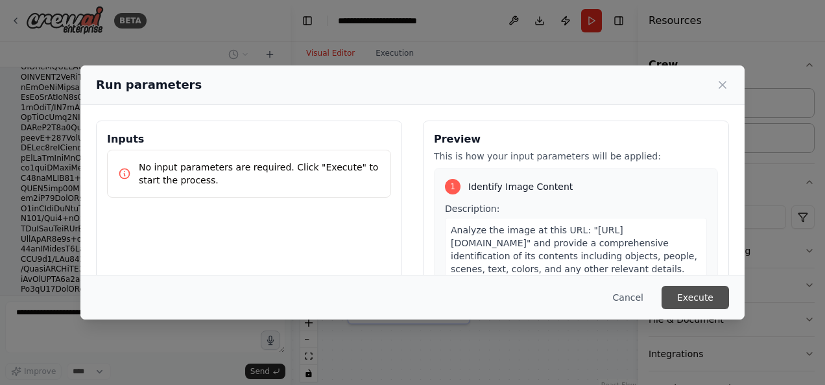
click at [713, 298] on button "Execute" at bounding box center [694, 297] width 67 height 23
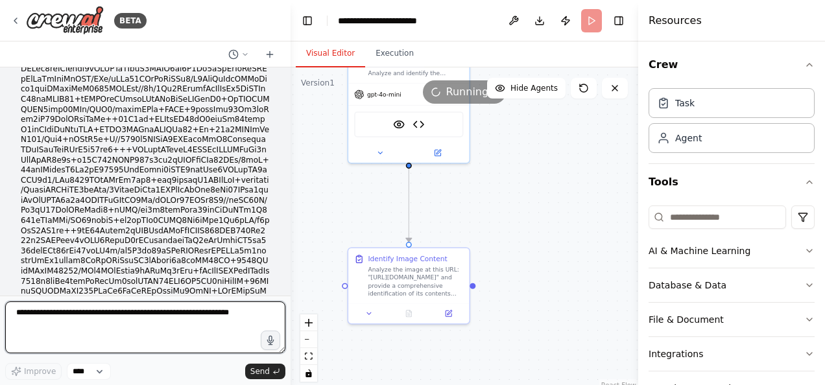
scroll to position [32716, 0]
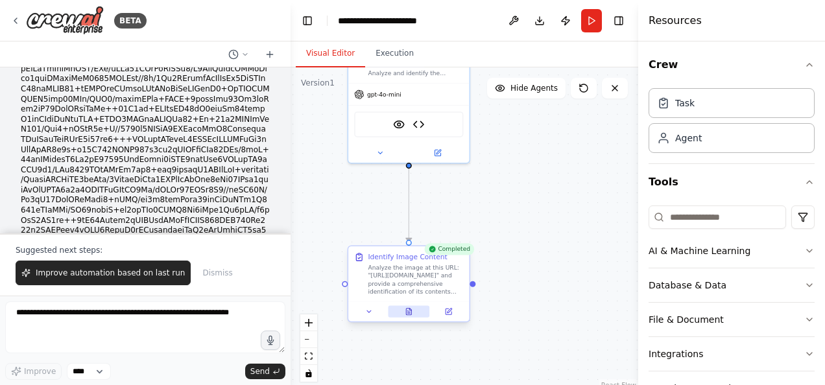
click at [412, 311] on icon at bounding box center [409, 312] width 8 height 8
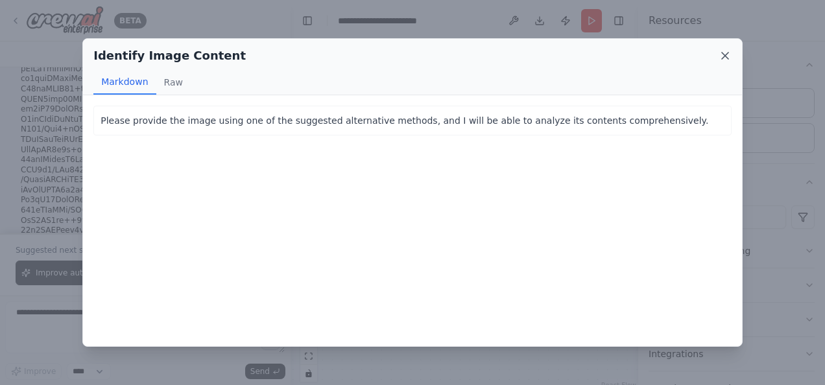
click at [724, 56] on icon at bounding box center [725, 55] width 13 height 13
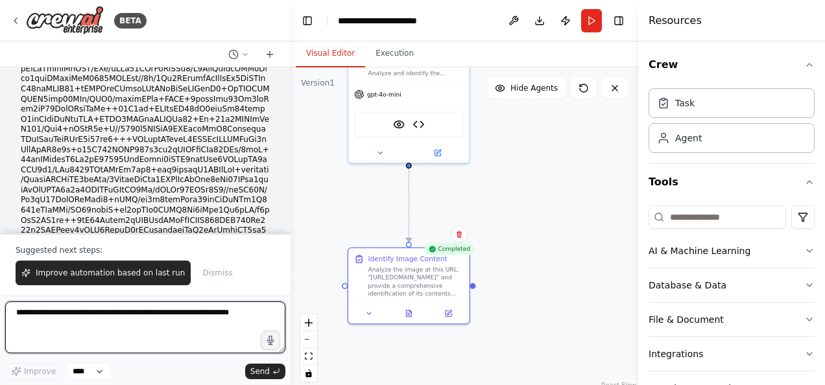
click at [155, 320] on textarea at bounding box center [145, 328] width 280 height 52
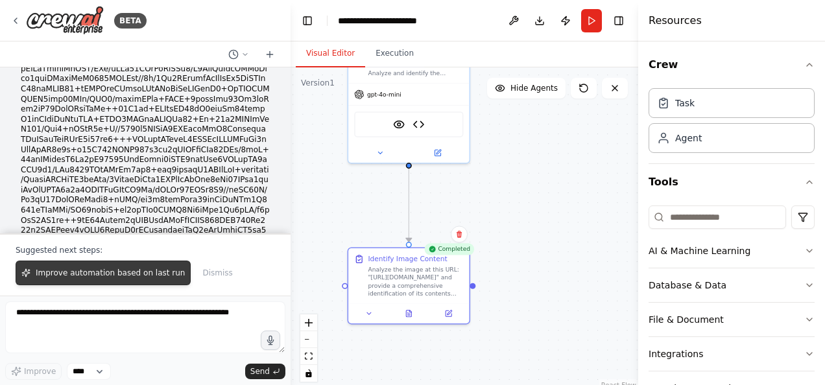
click at [142, 275] on span "Improve automation based on last run" at bounding box center [110, 273] width 149 height 10
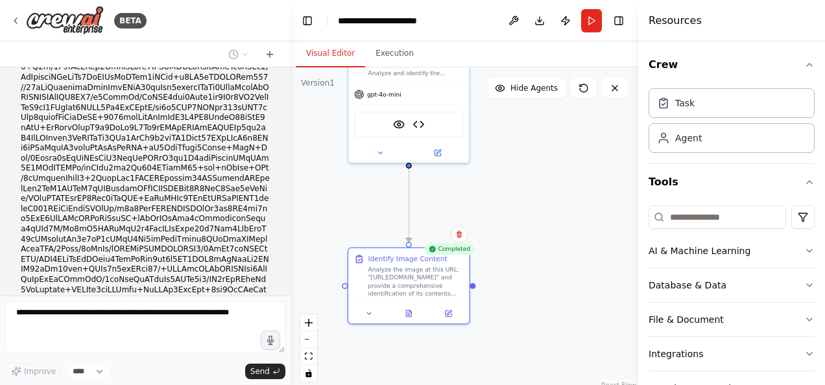
scroll to position [32750, 0]
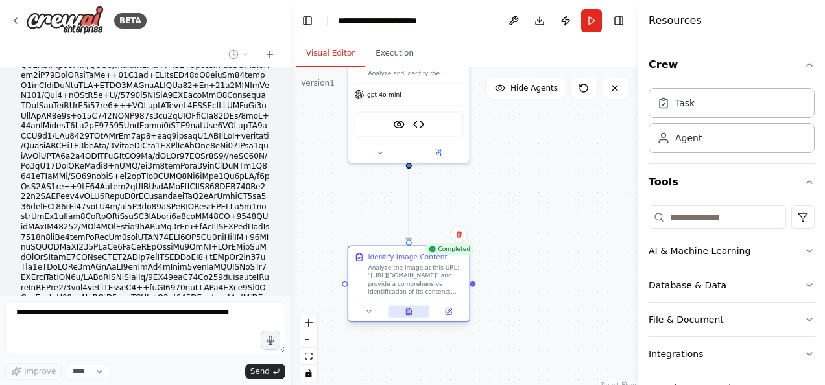
click at [412, 310] on button at bounding box center [409, 312] width 42 height 12
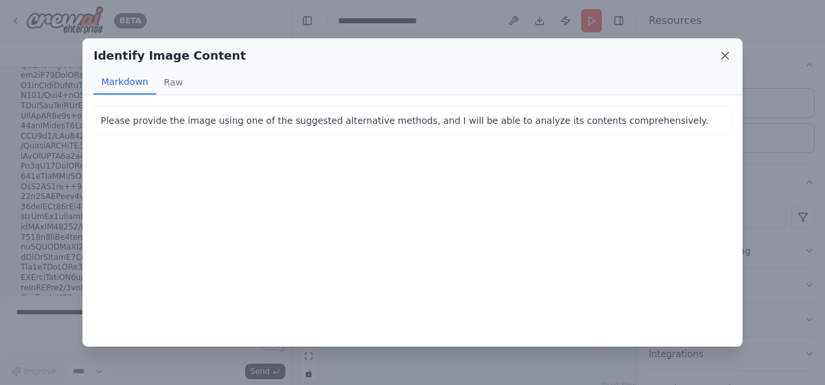
click at [725, 52] on icon at bounding box center [725, 55] width 13 height 13
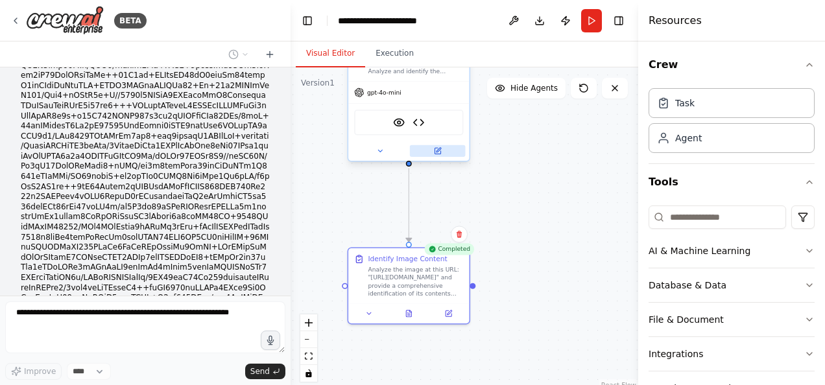
click at [418, 149] on button at bounding box center [438, 151] width 56 height 12
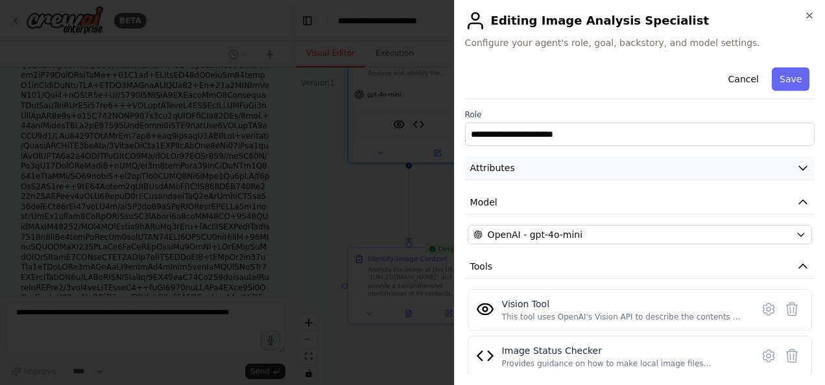
click at [794, 159] on button "Attributes" at bounding box center [640, 168] width 350 height 24
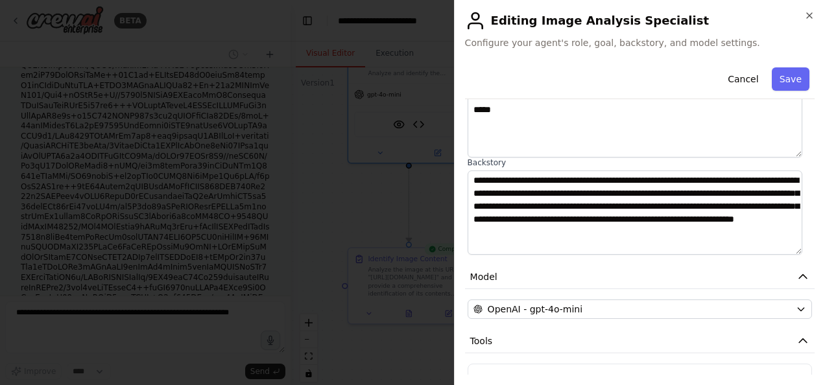
scroll to position [195, 0]
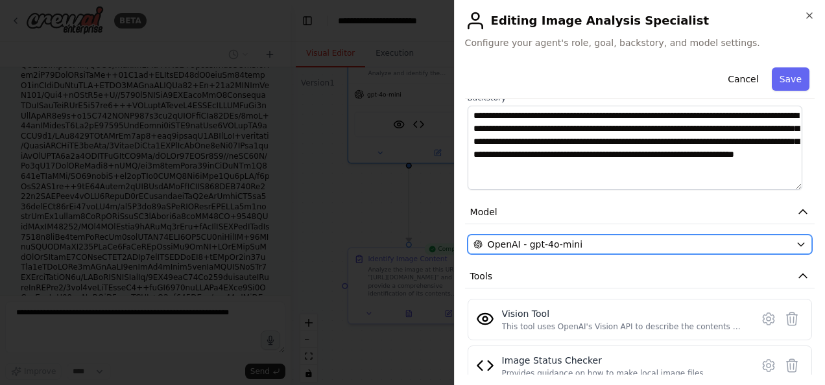
click at [796, 244] on icon "button" at bounding box center [801, 244] width 10 height 10
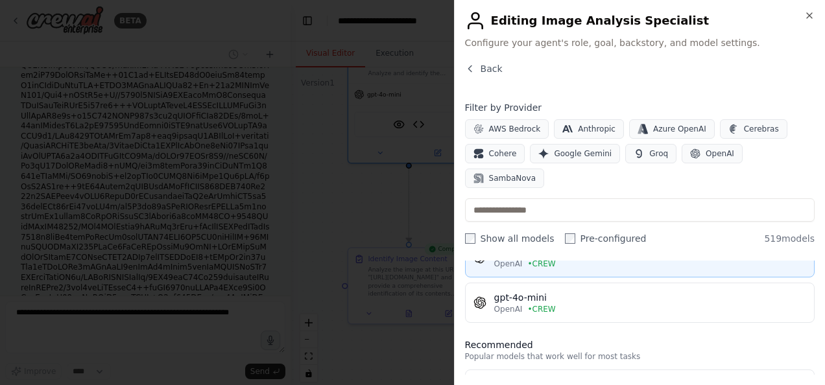
scroll to position [0, 0]
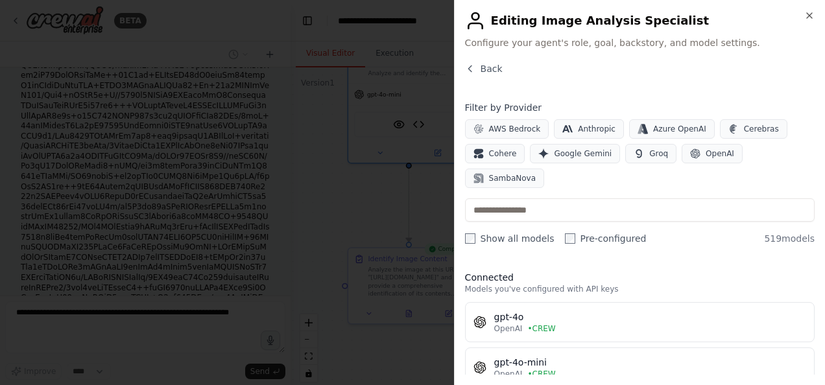
click at [803, 16] on h2 "Editing Image Analysis Specialist" at bounding box center [640, 20] width 350 height 21
click at [809, 16] on icon "button" at bounding box center [809, 15] width 5 height 5
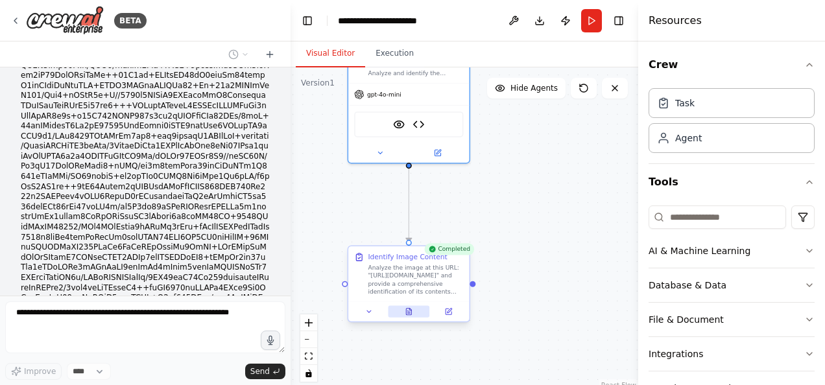
click at [407, 314] on icon at bounding box center [408, 312] width 5 height 6
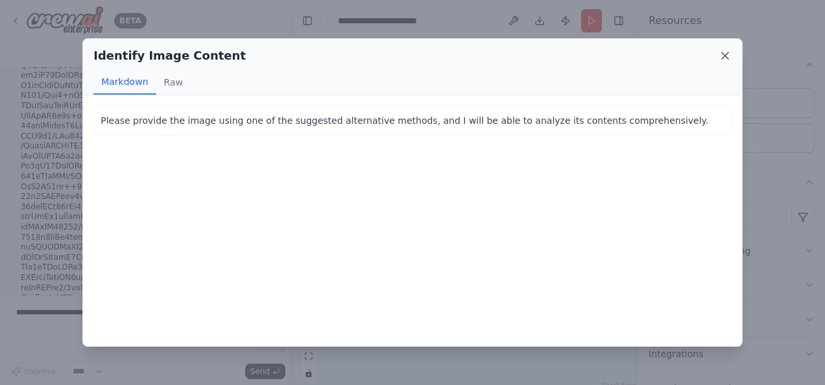
click at [729, 54] on icon at bounding box center [725, 55] width 13 height 13
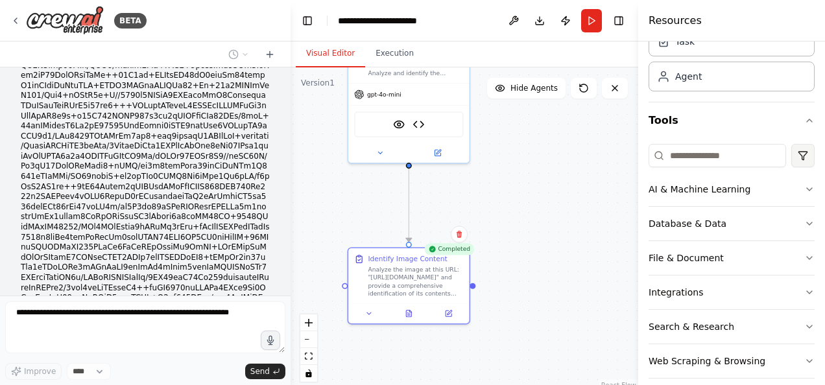
scroll to position [110, 0]
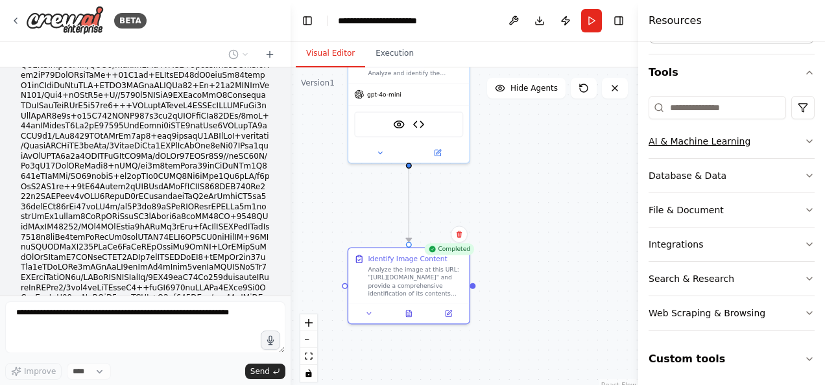
click at [804, 141] on icon "button" at bounding box center [809, 141] width 10 height 10
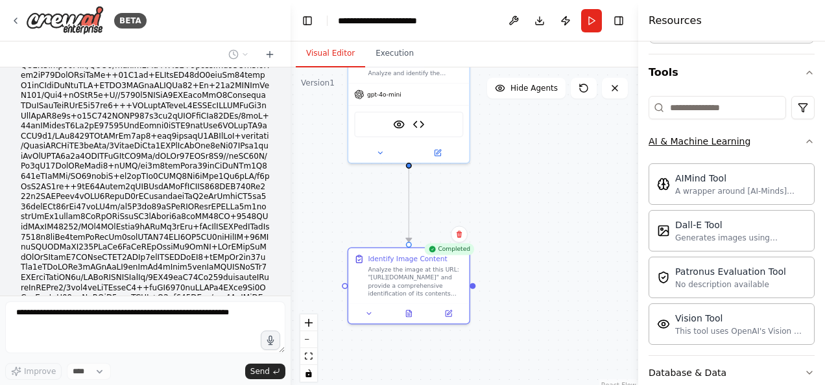
click at [807, 140] on icon "button" at bounding box center [809, 141] width 5 height 3
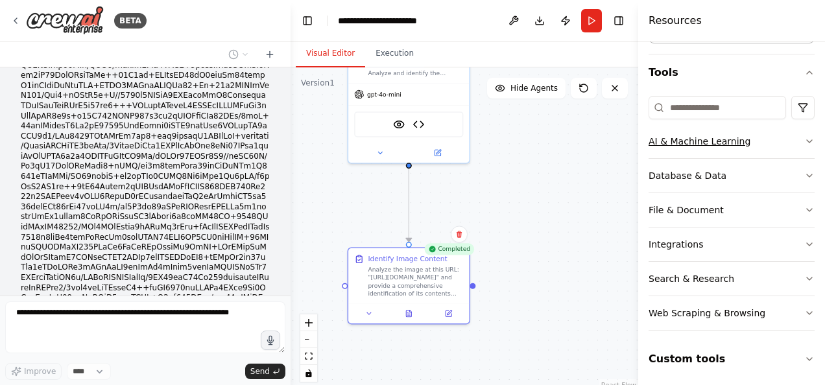
click at [804, 143] on icon "button" at bounding box center [809, 141] width 10 height 10
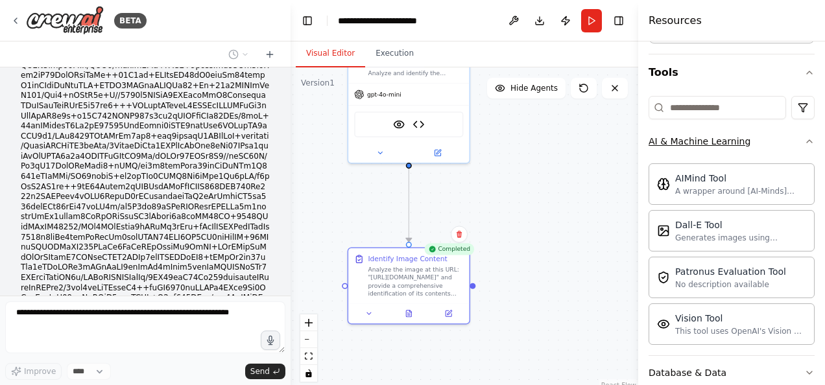
click at [804, 143] on icon "button" at bounding box center [809, 141] width 10 height 10
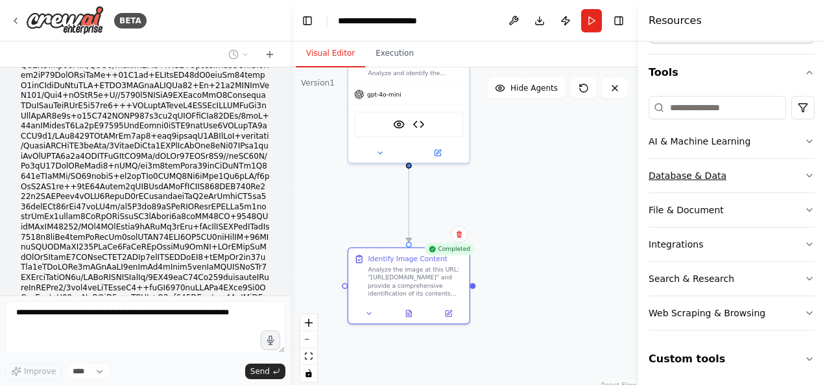
click at [786, 178] on button "Database & Data" at bounding box center [732, 176] width 166 height 34
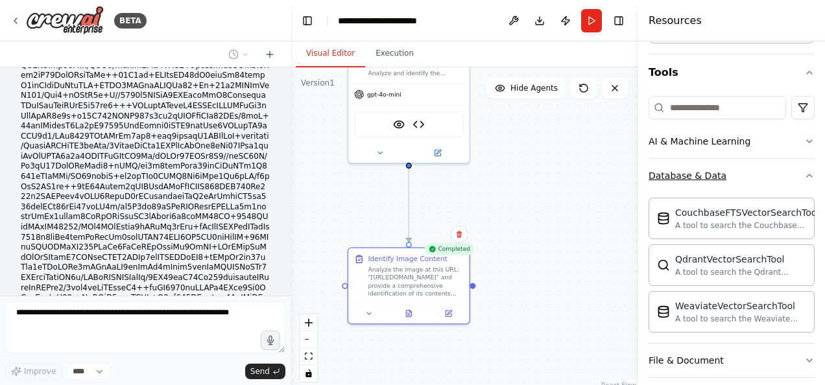
click at [794, 171] on button "Database & Data" at bounding box center [732, 176] width 166 height 34
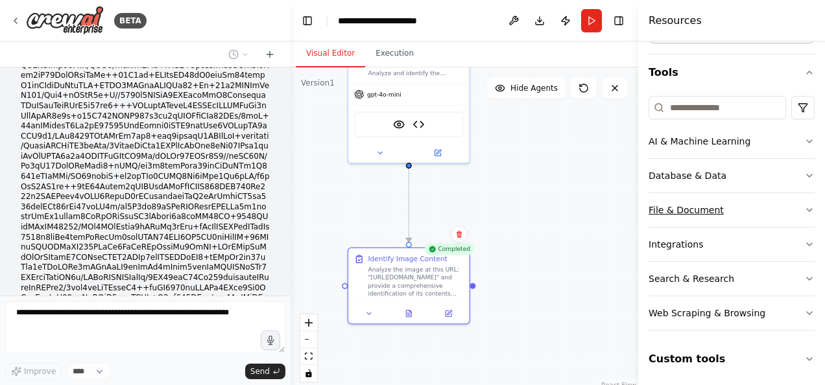
click at [804, 205] on icon "button" at bounding box center [809, 210] width 10 height 10
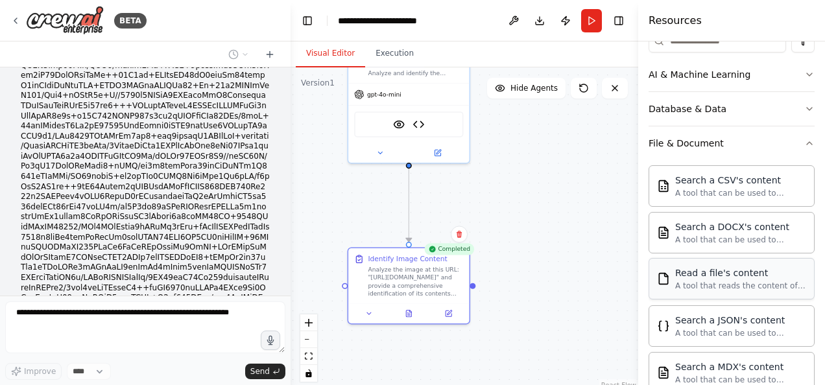
scroll to position [174, 0]
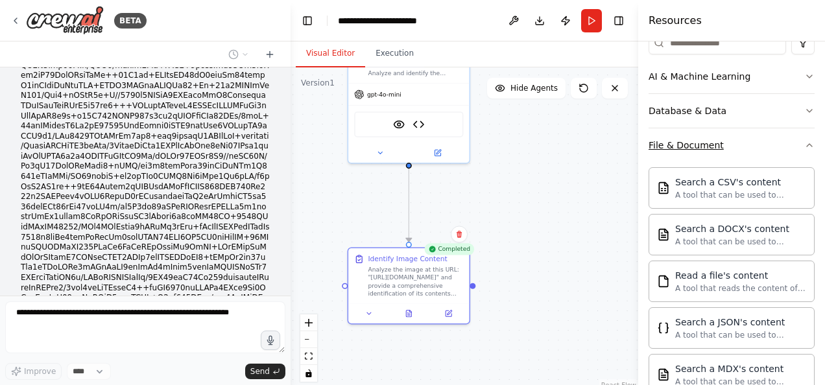
click at [807, 144] on icon "button" at bounding box center [809, 145] width 5 height 3
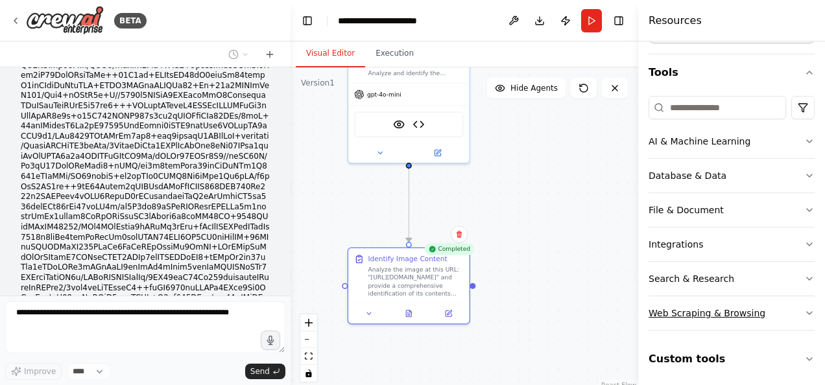
click at [804, 309] on icon "button" at bounding box center [809, 313] width 10 height 10
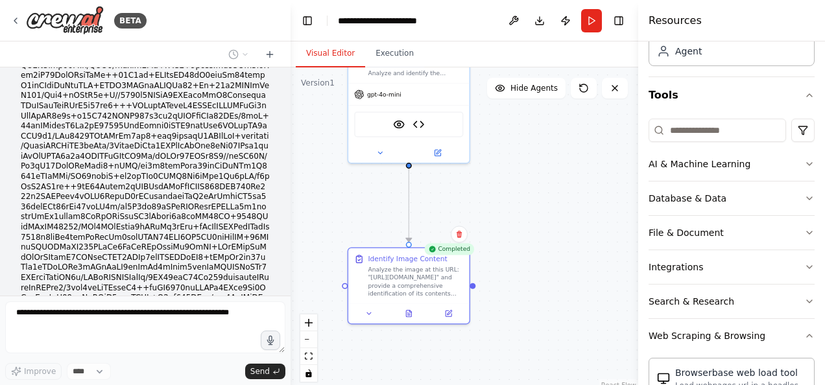
scroll to position [195, 0]
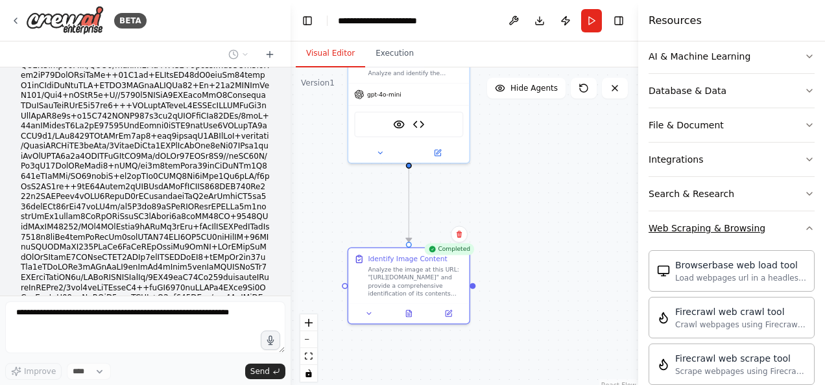
click at [804, 225] on icon "button" at bounding box center [809, 228] width 10 height 10
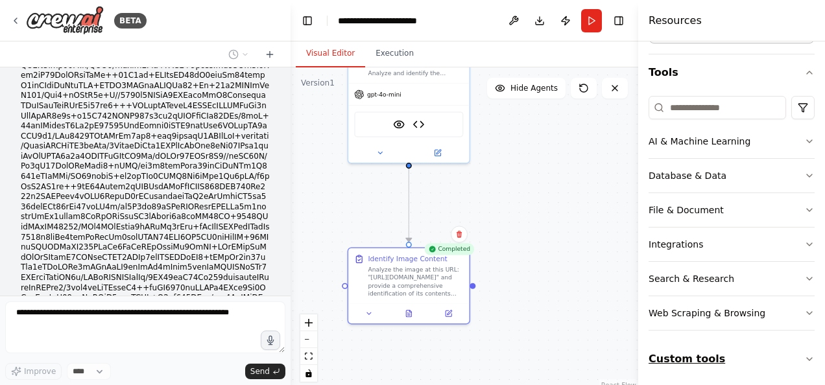
click at [804, 359] on icon "button" at bounding box center [809, 359] width 10 height 10
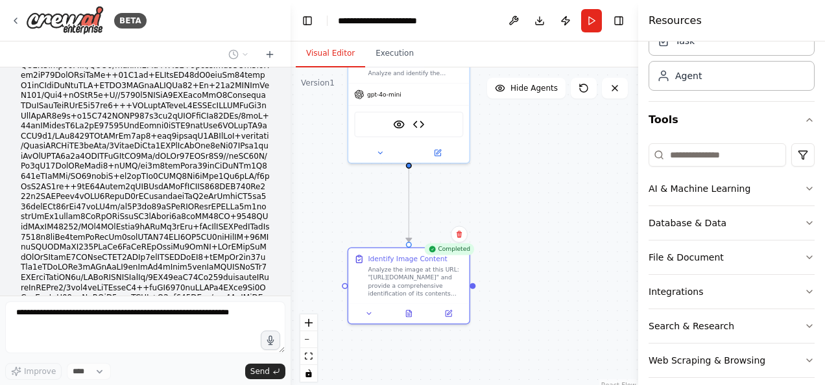
scroll to position [0, 0]
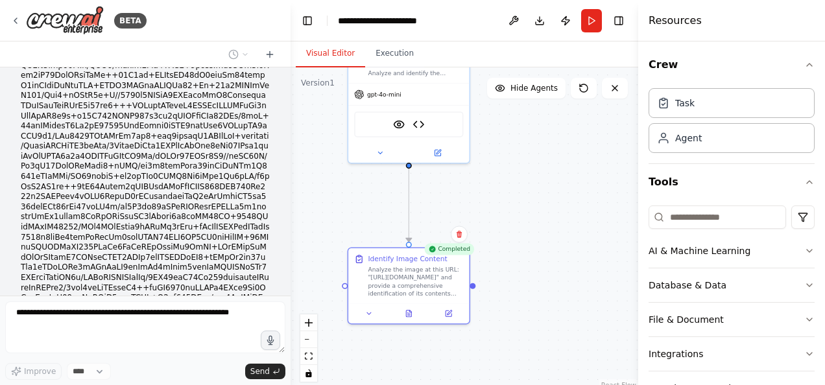
click at [550, 183] on div ".deletable-edge-delete-btn { width: 20px; height: 20px; border: 0px solid #ffff…" at bounding box center [465, 229] width 348 height 324
click at [453, 313] on button at bounding box center [448, 312] width 34 height 12
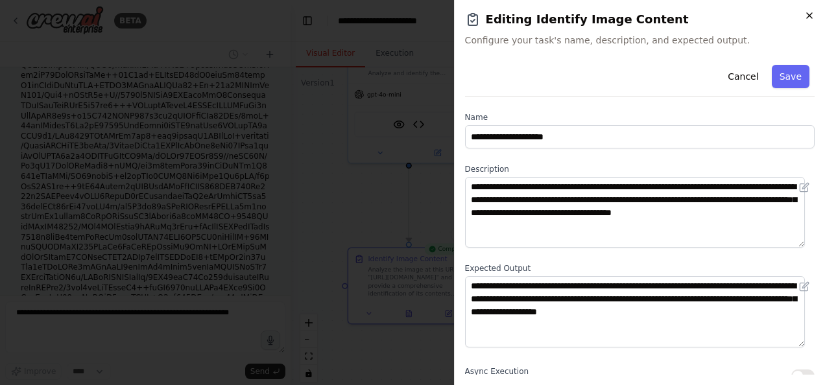
click at [810, 14] on icon "button" at bounding box center [809, 15] width 10 height 10
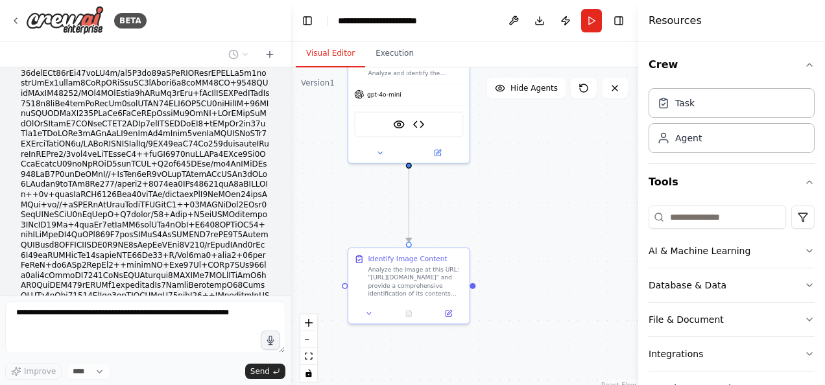
scroll to position [32894, 0]
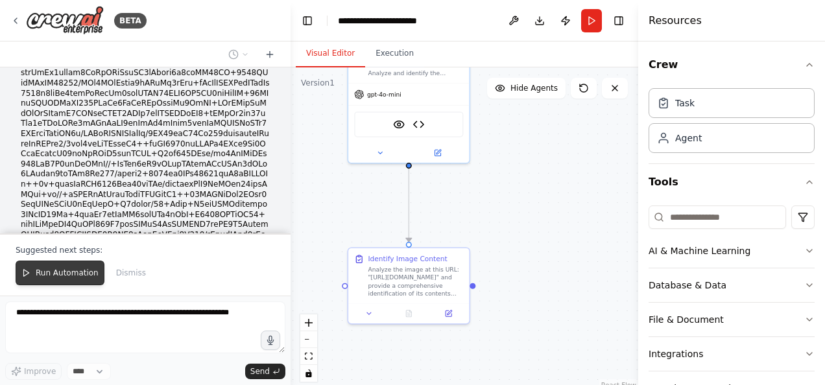
click at [52, 270] on span "Run Automation" at bounding box center [67, 273] width 63 height 10
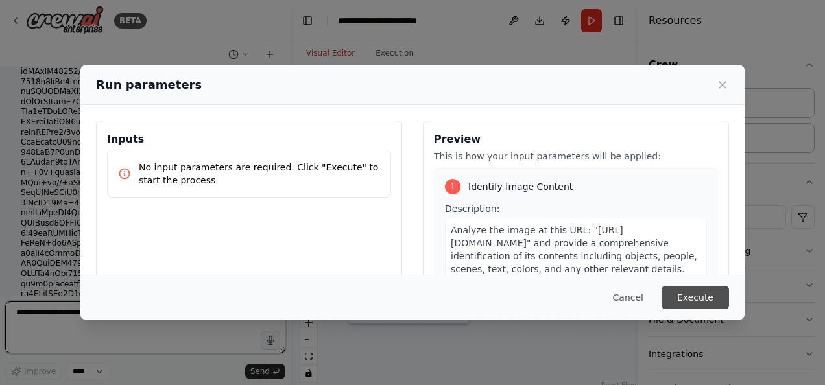
click at [689, 294] on button "Execute" at bounding box center [694, 297] width 67 height 23
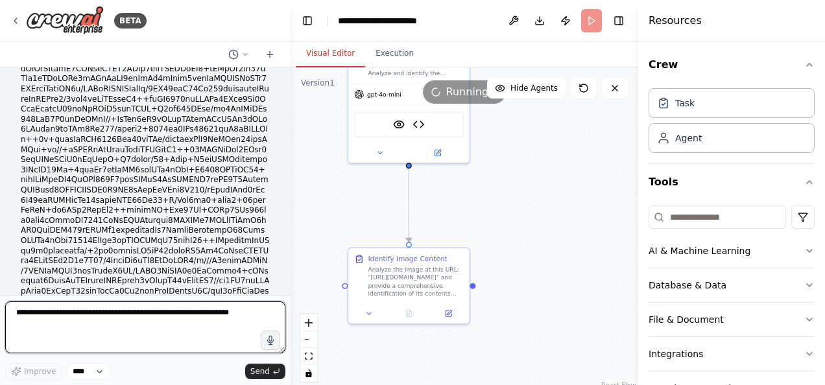
scroll to position [32949, 0]
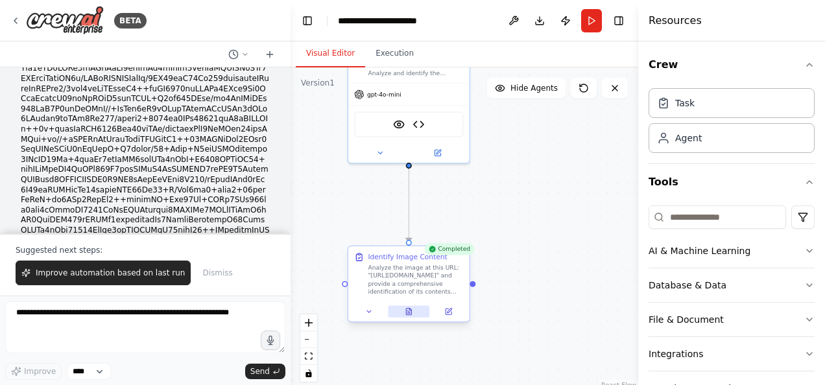
click at [411, 314] on icon at bounding box center [408, 312] width 5 height 6
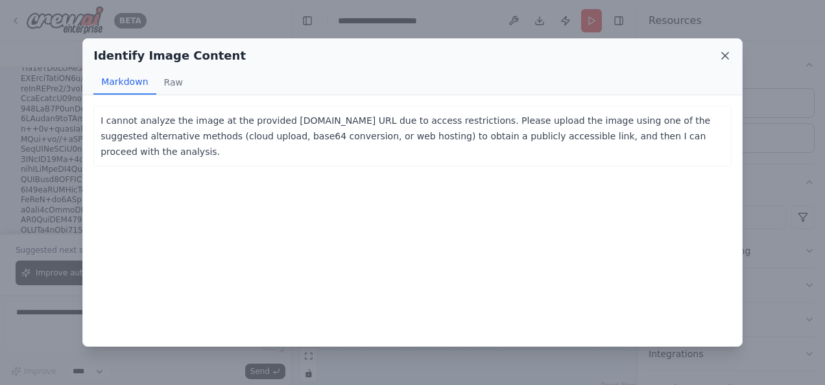
click at [727, 54] on icon at bounding box center [725, 56] width 6 height 6
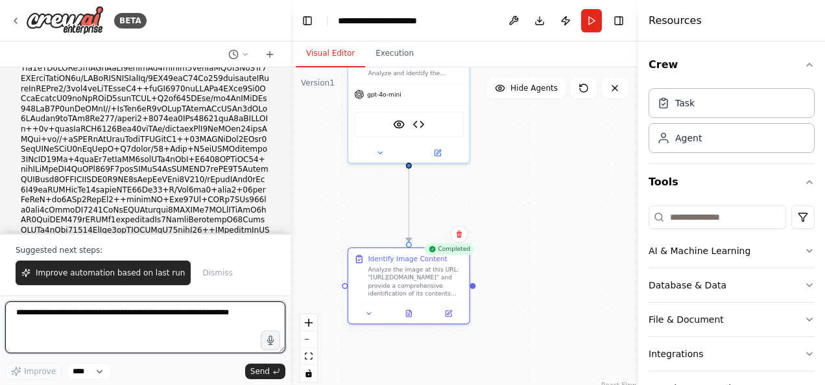
click at [92, 315] on textarea at bounding box center [145, 328] width 280 height 52
paste textarea "**********"
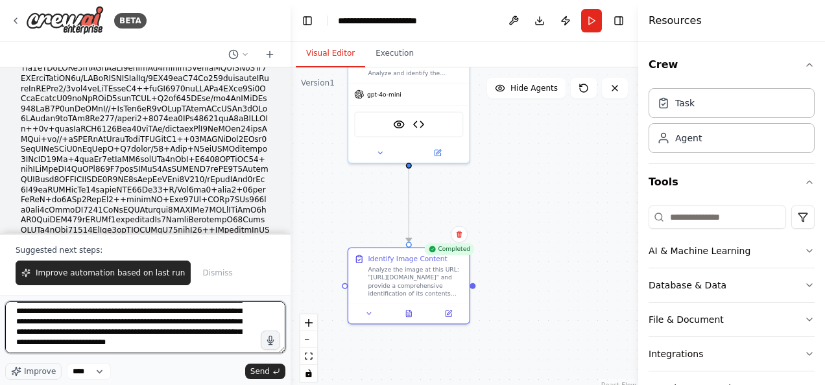
scroll to position [21863, 0]
click at [215, 328] on textarea at bounding box center [145, 328] width 280 height 52
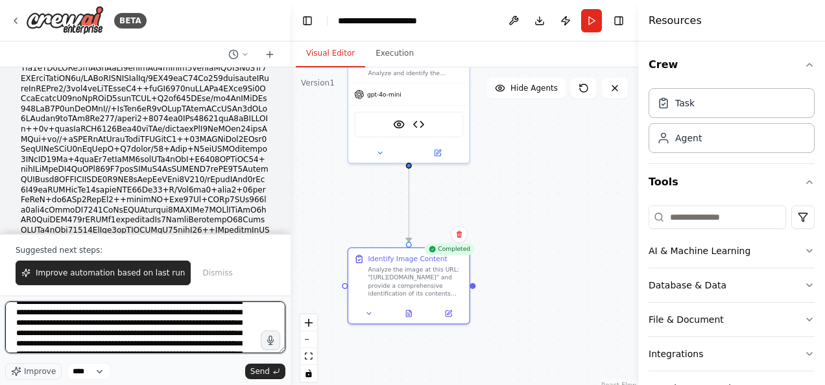
scroll to position [0, 0]
drag, startPoint x: 236, startPoint y: 347, endPoint x: 12, endPoint y: 214, distance: 260.8
click at [12, 214] on div "BETA Hello! I'm the CrewAI assistant. What kind of automation do you want to bu…" at bounding box center [145, 192] width 291 height 385
click at [142, 320] on textarea at bounding box center [145, 328] width 280 height 52
click at [208, 329] on textarea at bounding box center [145, 328] width 280 height 52
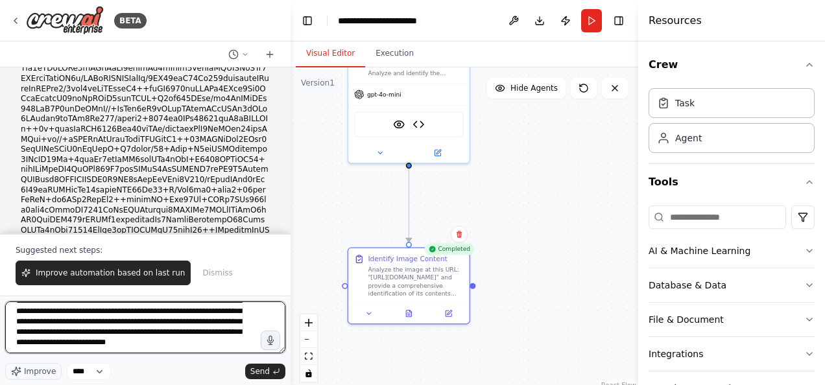
scroll to position [26823, 0]
drag, startPoint x: 202, startPoint y: 320, endPoint x: 205, endPoint y: 378, distance: 58.4
click at [205, 378] on div "Improve **** Send" at bounding box center [145, 341] width 280 height 78
click at [252, 342] on textarea at bounding box center [145, 328] width 280 height 52
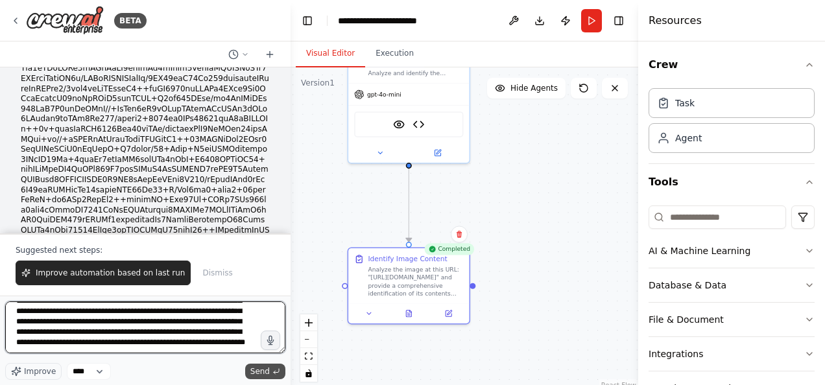
type textarea "**********"
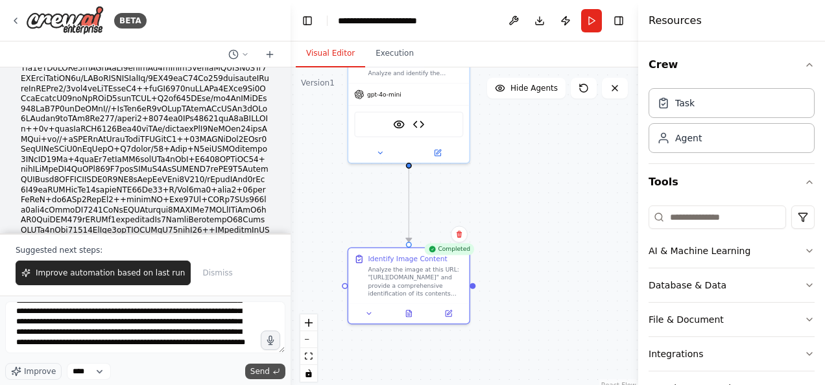
click at [263, 369] on span "Send" at bounding box center [259, 371] width 19 height 10
click at [261, 369] on span "Send" at bounding box center [259, 371] width 19 height 10
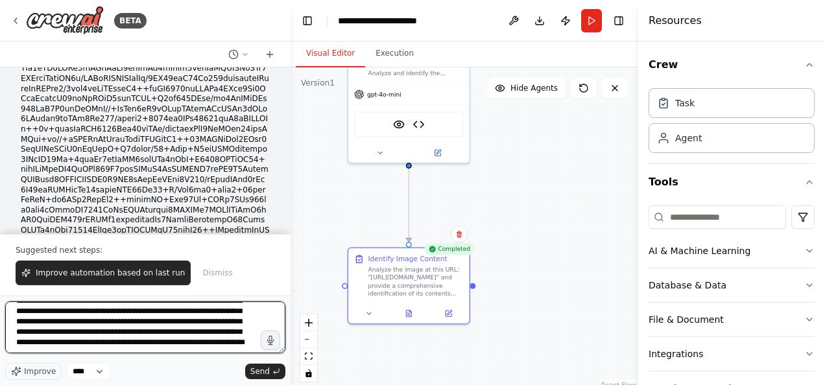
click at [280, 333] on textarea at bounding box center [145, 328] width 280 height 52
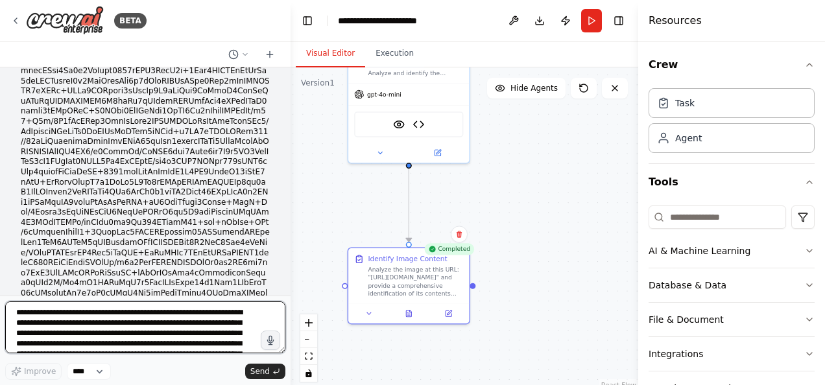
scroll to position [58266, 0]
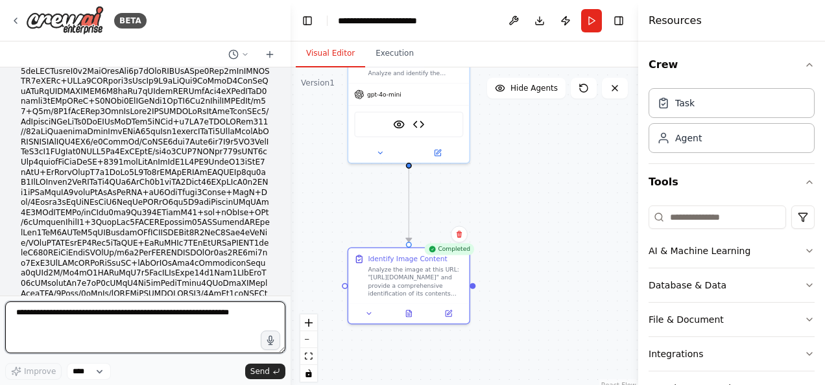
paste textarea "**********"
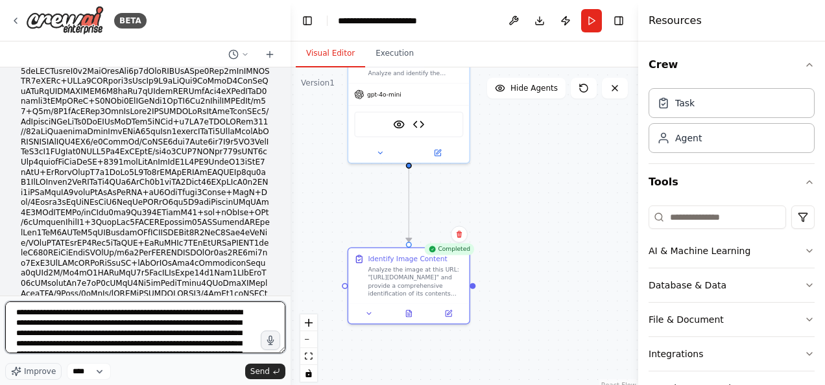
scroll to position [26849, 0]
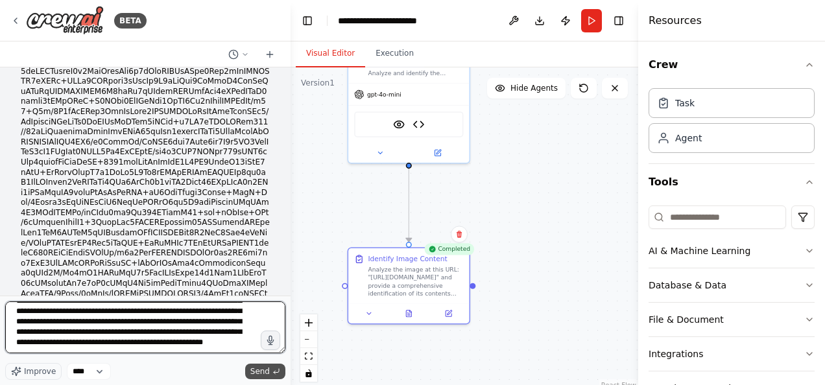
type textarea "**********"
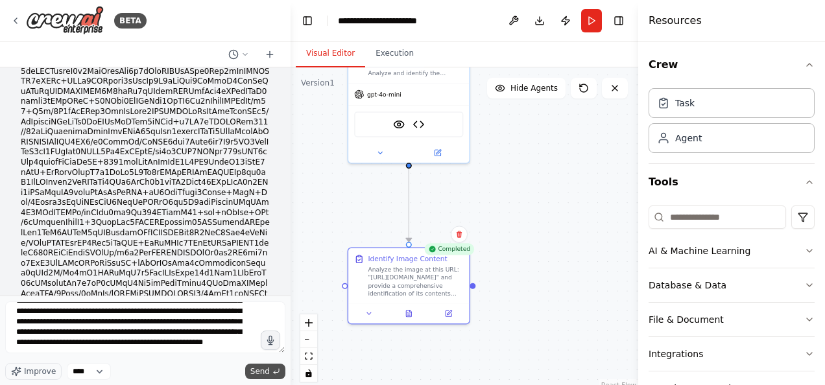
click at [259, 371] on span "Send" at bounding box center [259, 371] width 19 height 10
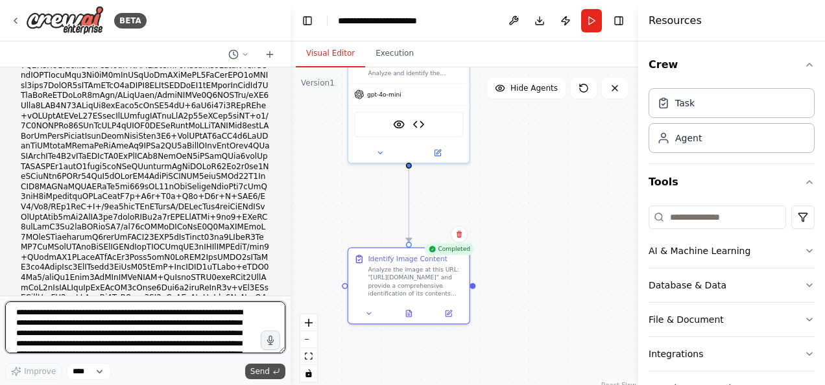
scroll to position [83315, 0]
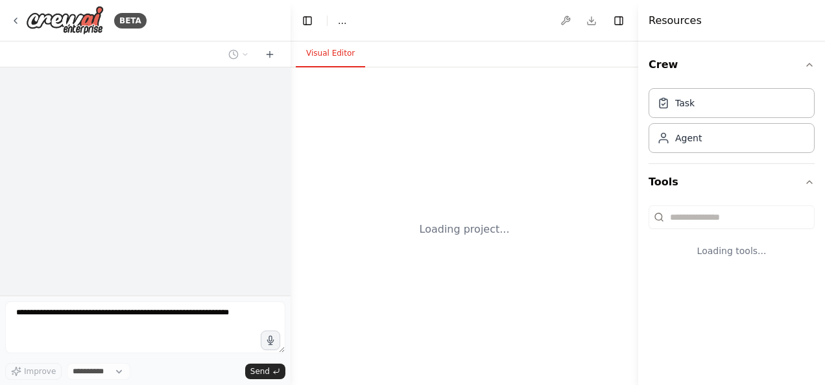
select select "****"
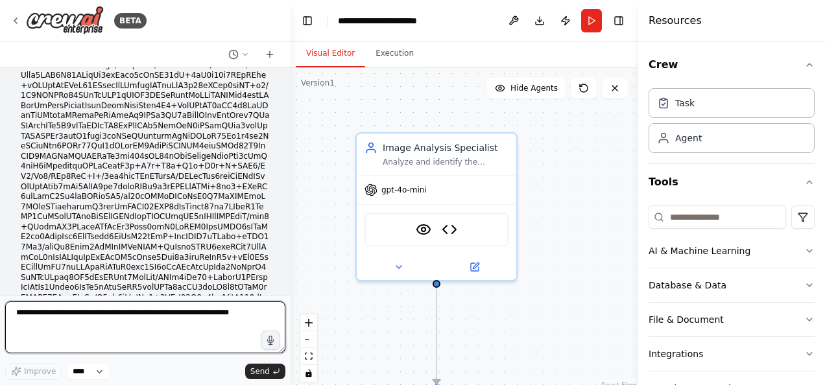
scroll to position [83315, 0]
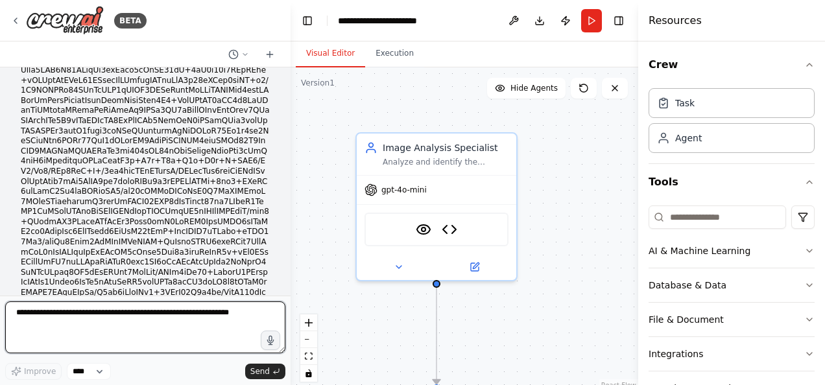
click at [48, 314] on textarea at bounding box center [145, 328] width 280 height 52
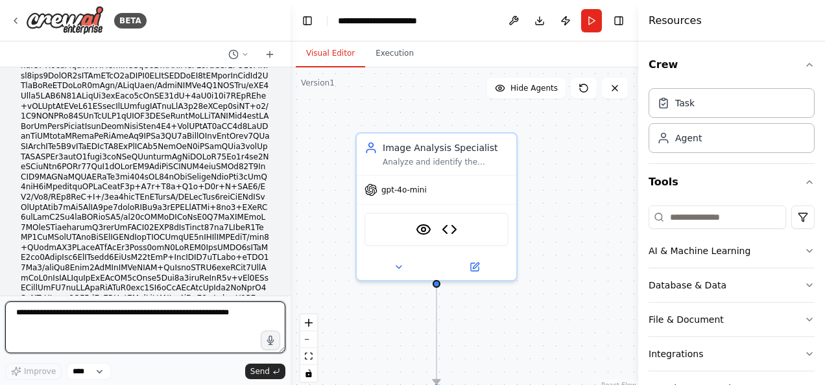
paste textarea "**********"
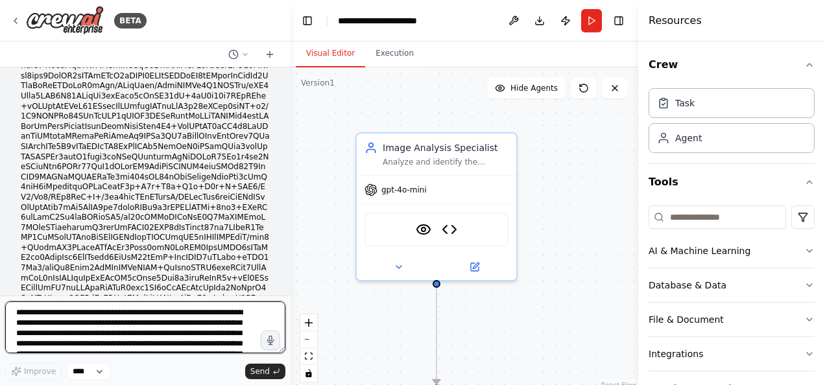
scroll to position [26849, 0]
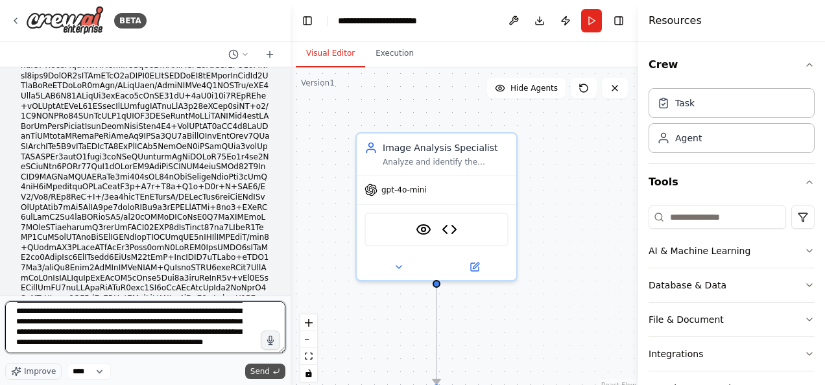
type textarea "**********"
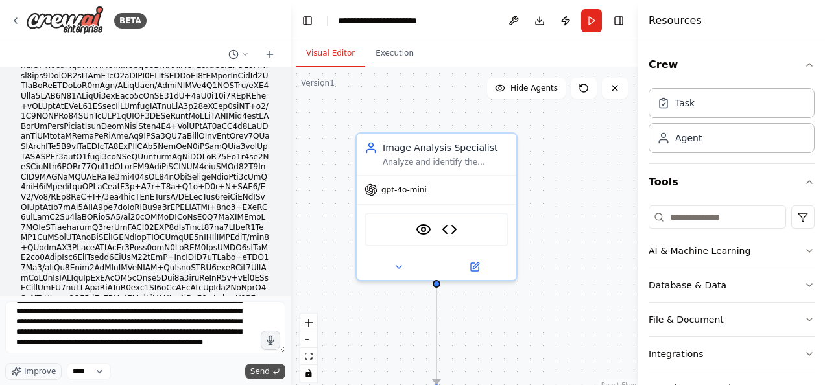
click at [255, 372] on span "Send" at bounding box center [259, 371] width 19 height 10
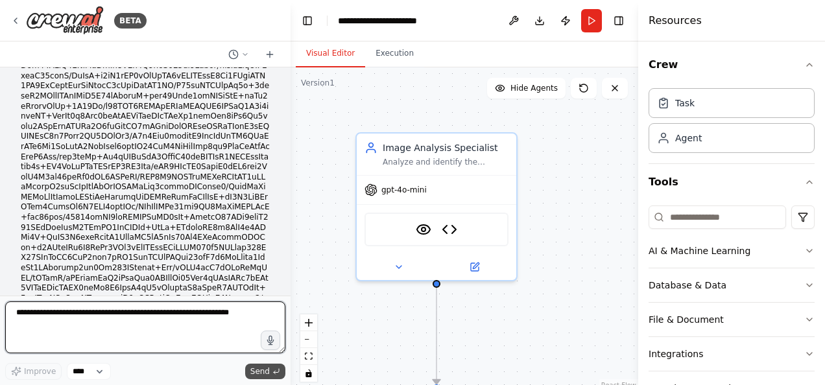
scroll to position [108365, 0]
